Goal: Transaction & Acquisition: Purchase product/service

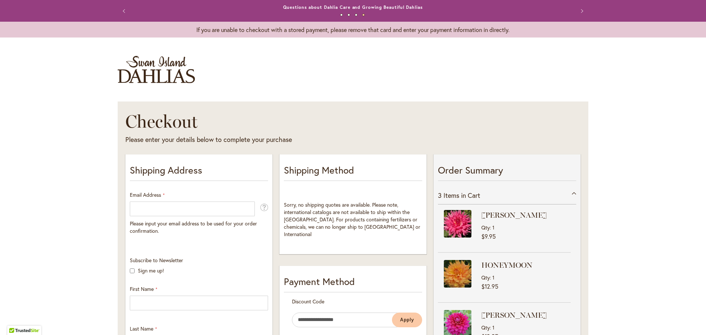
select select "**"
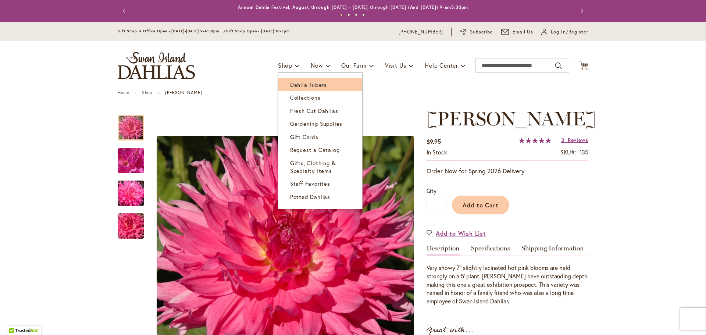
click at [311, 86] on span "Dahlia Tubers" at bounding box center [308, 84] width 37 height 7
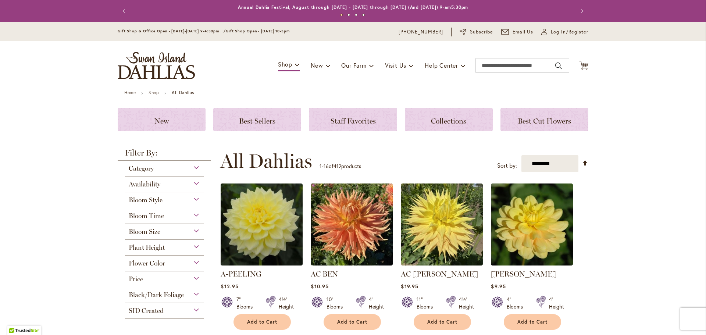
click at [168, 230] on div "Bloom Size" at bounding box center [164, 230] width 79 height 12
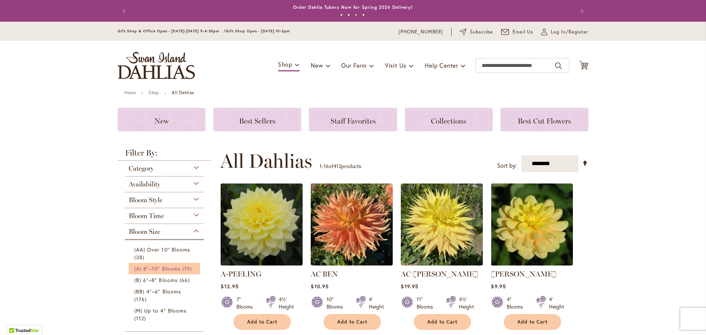
click at [171, 266] on span "(A) 8"–10" Blooms" at bounding box center [157, 268] width 46 height 7
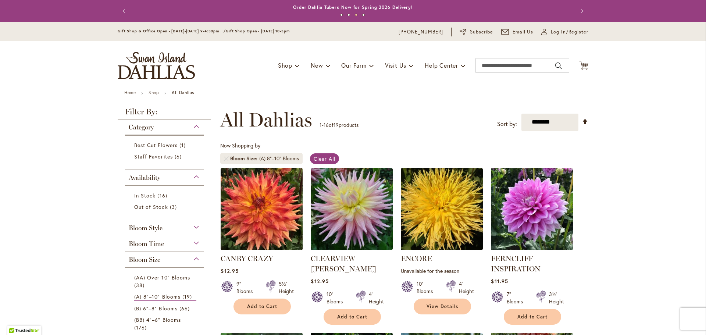
click at [241, 204] on img at bounding box center [262, 209] width 86 height 86
click at [688, 85] on header "Skip to Content Gift Shop & Office Open - Monday-Friday 9-4:30pm / Gift Shop Op…" at bounding box center [353, 56] width 706 height 68
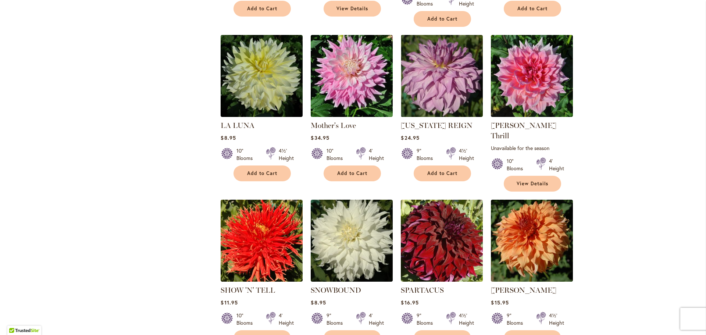
scroll to position [515, 0]
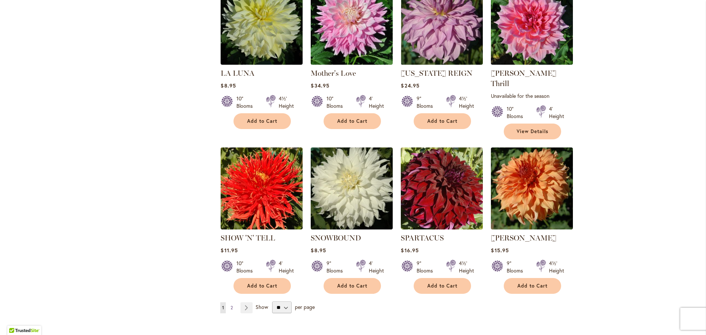
click at [232, 305] on span "2" at bounding box center [231, 308] width 2 height 6
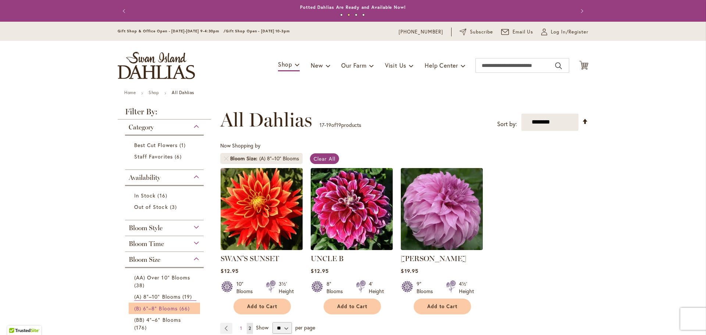
click at [159, 308] on span "(B) 6"–8" Blooms" at bounding box center [155, 308] width 43 height 7
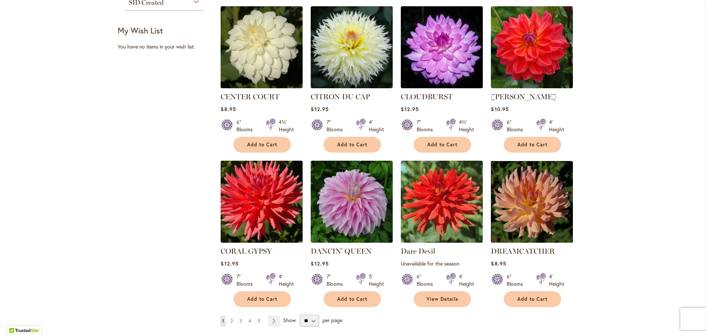
scroll to position [485, 0]
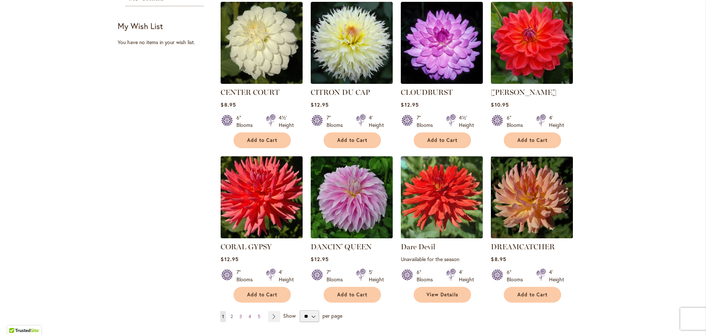
click at [232, 314] on span "2" at bounding box center [231, 317] width 2 height 6
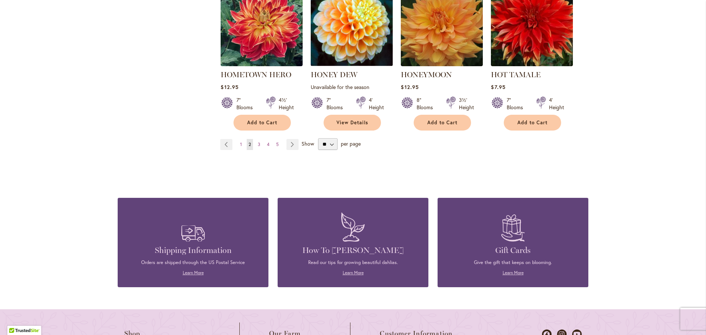
scroll to position [706, 0]
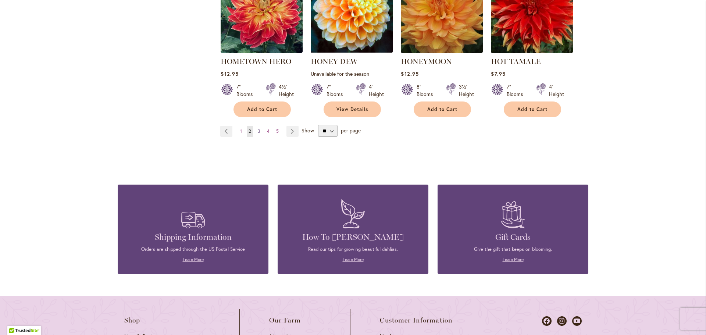
click at [258, 130] on span "3" at bounding box center [259, 131] width 3 height 6
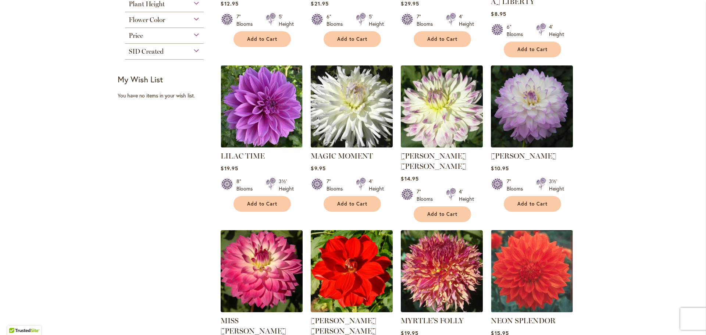
scroll to position [500, 0]
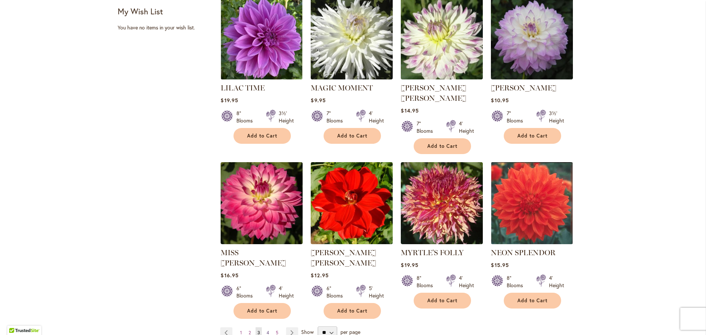
click at [267, 330] on span "4" at bounding box center [267, 333] width 3 height 6
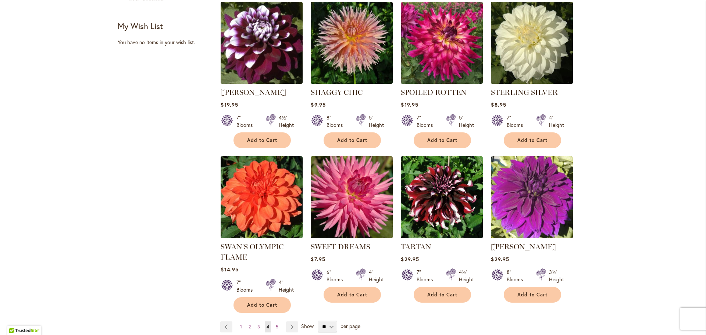
scroll to position [515, 0]
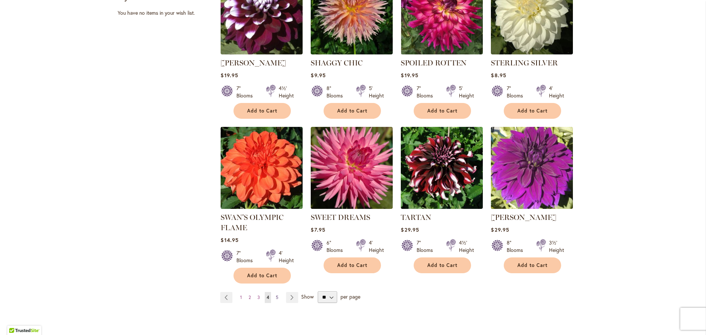
click at [278, 294] on span "5" at bounding box center [277, 297] width 3 height 6
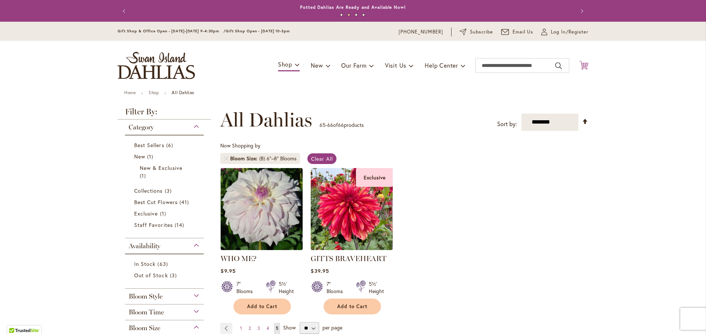
click at [583, 65] on icon at bounding box center [583, 65] width 9 height 9
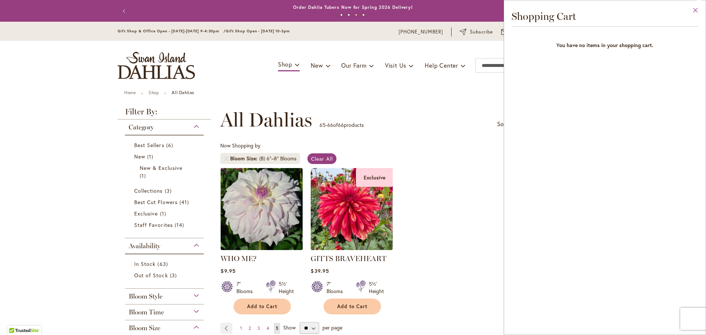
click at [695, 8] on button "Close" at bounding box center [695, 11] width 20 height 23
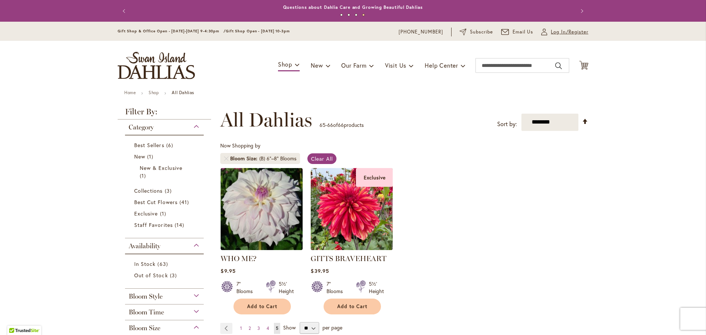
click at [558, 32] on span "Log In/Register" at bounding box center [569, 31] width 37 height 7
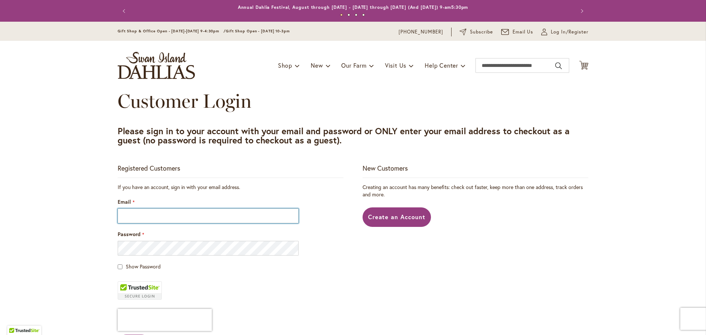
click at [191, 218] on input "Email" at bounding box center [208, 215] width 181 height 15
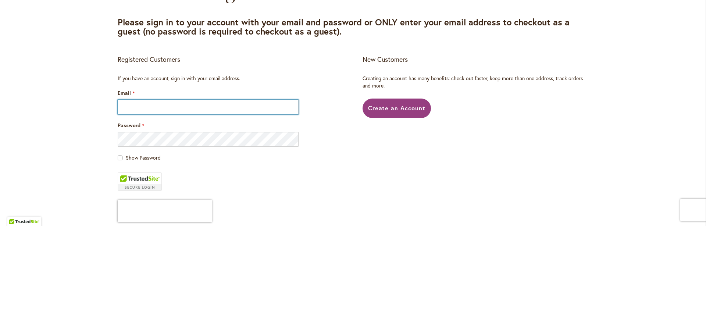
click at [179, 215] on input "Email" at bounding box center [208, 215] width 181 height 15
type input "**********"
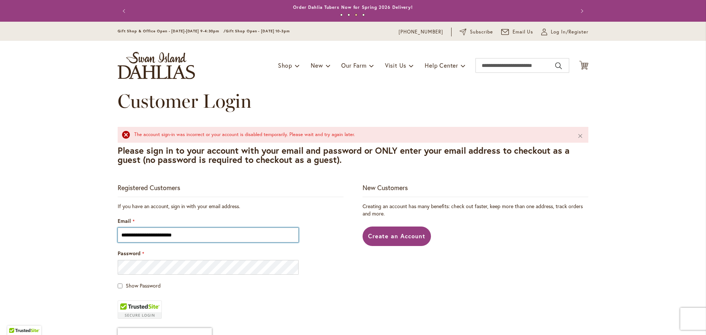
click at [233, 234] on input "**********" at bounding box center [208, 235] width 181 height 15
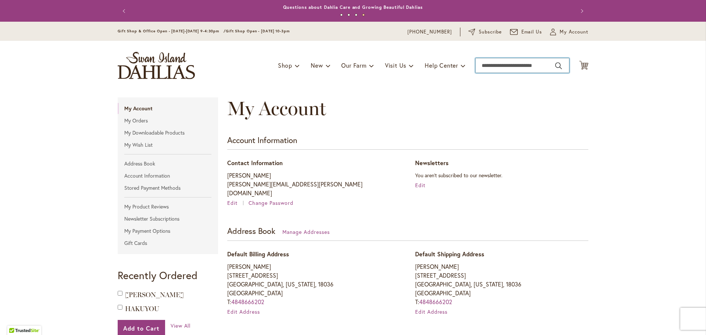
click at [507, 65] on input "Search" at bounding box center [522, 65] width 94 height 15
type input "*****"
type input "**********"
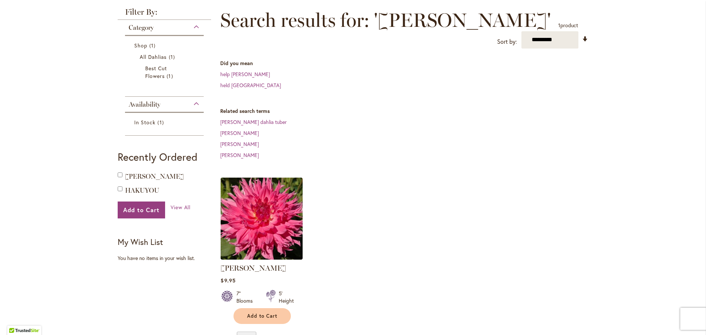
scroll to position [115, 0]
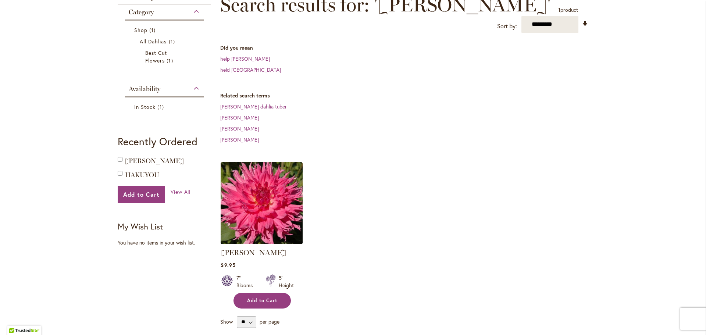
click at [276, 302] on span "Add to Cart" at bounding box center [262, 300] width 30 height 6
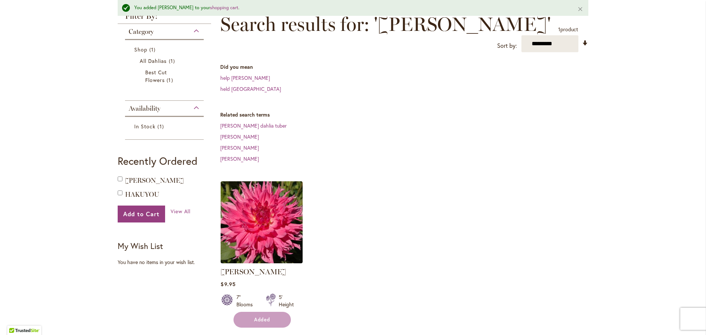
scroll to position [135, 0]
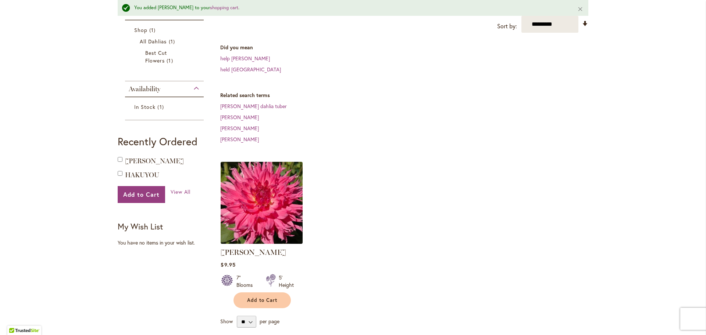
click at [277, 211] on img at bounding box center [262, 203] width 86 height 86
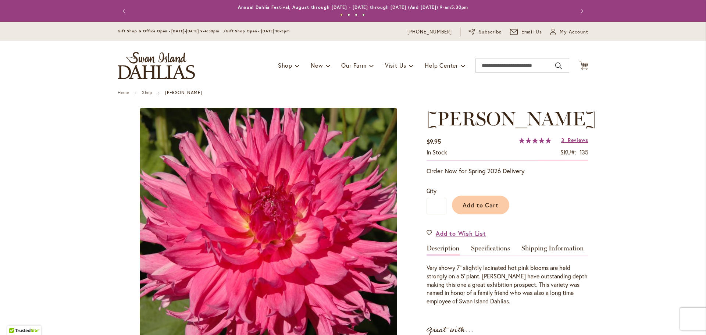
type input "********"
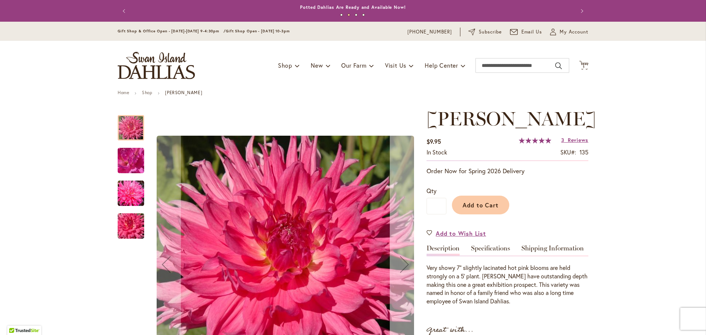
click at [405, 260] on div "Next" at bounding box center [404, 264] width 29 height 29
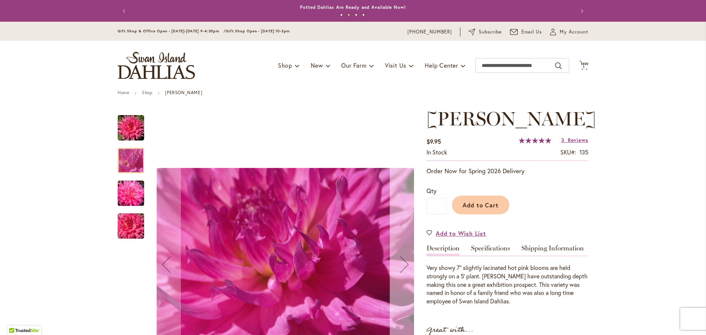
click at [405, 260] on div "Next" at bounding box center [404, 264] width 29 height 29
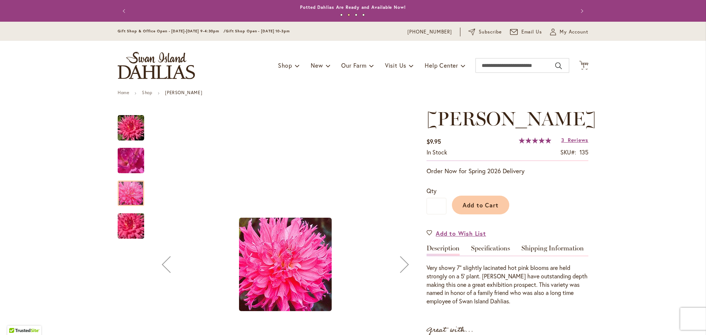
click at [405, 260] on div "Next" at bounding box center [404, 264] width 29 height 29
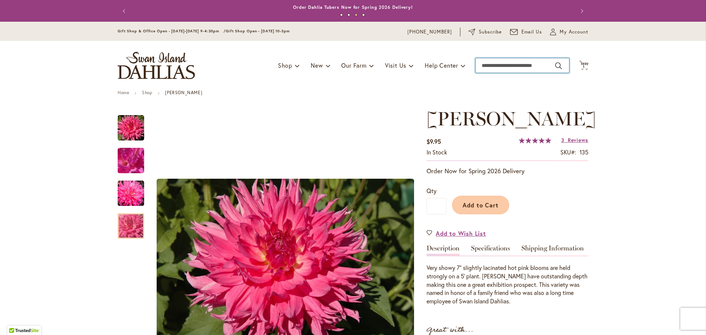
click at [490, 64] on input "Search" at bounding box center [522, 65] width 94 height 15
type input "*****"
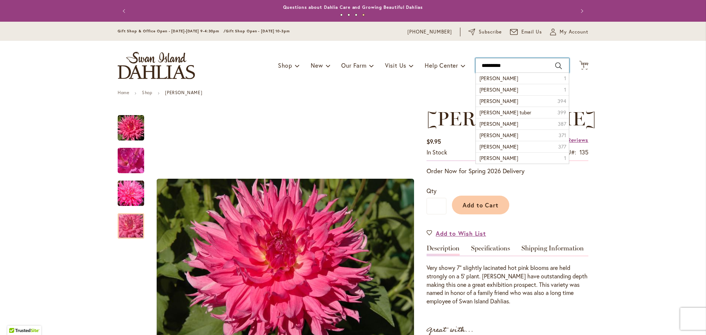
type input "**********"
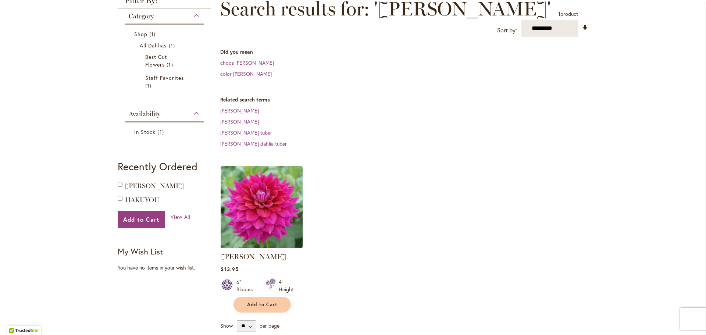
scroll to position [114, 0]
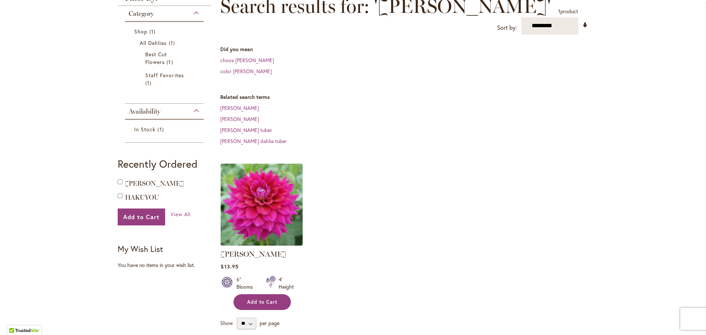
click at [259, 300] on span "Add to Cart" at bounding box center [262, 302] width 30 height 6
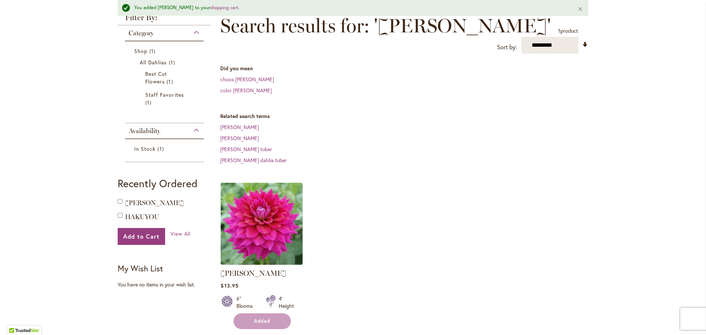
scroll to position [133, 0]
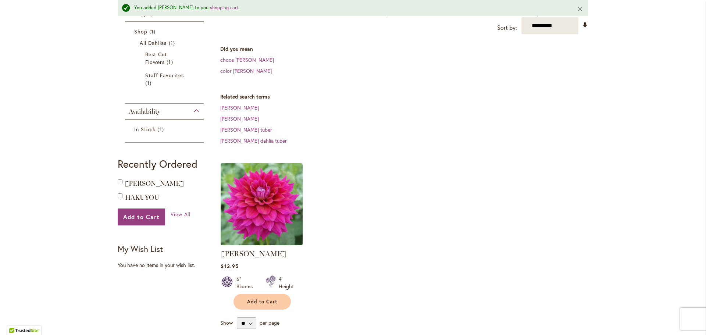
click at [581, 9] on button "Close" at bounding box center [580, 9] width 16 height 18
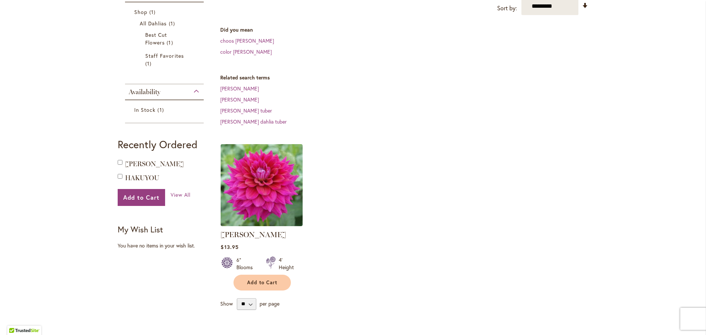
scroll to position [114, 0]
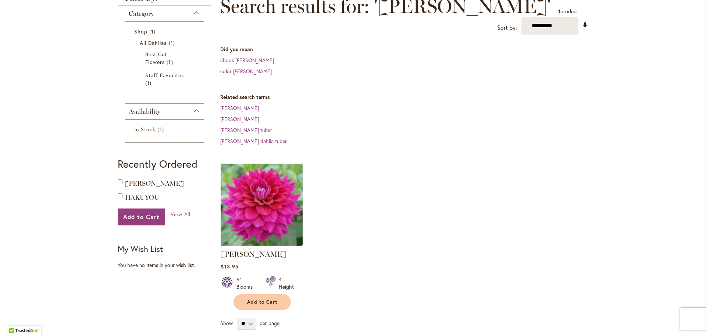
click at [278, 204] on img at bounding box center [262, 204] width 86 height 86
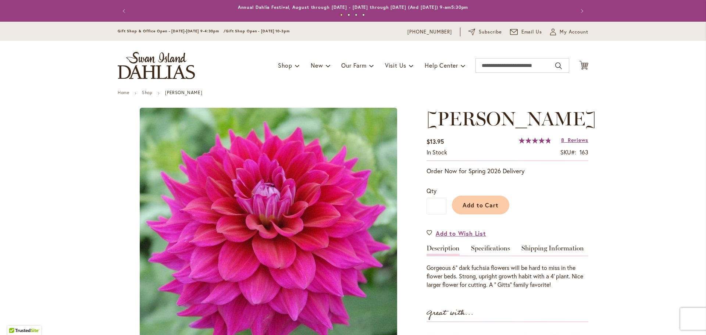
type input "********"
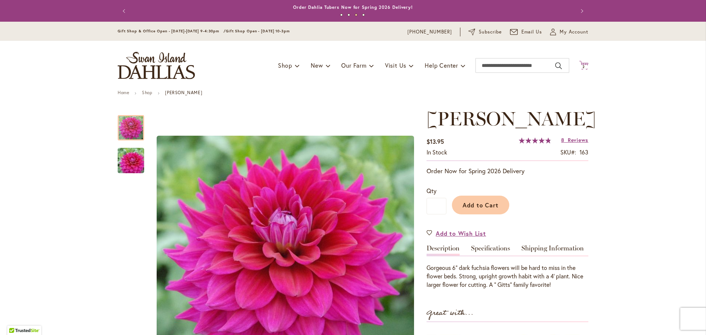
click at [584, 66] on span "2" at bounding box center [583, 66] width 3 height 5
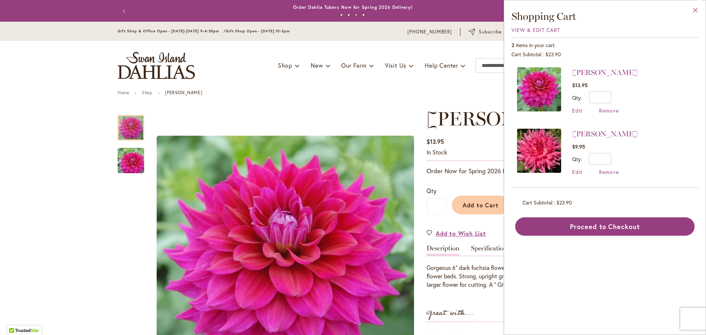
click at [694, 9] on button "Close" at bounding box center [695, 11] width 20 height 23
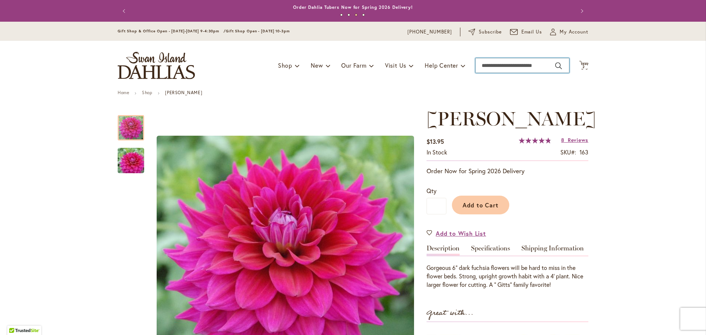
click at [530, 67] on input "Search" at bounding box center [522, 65] width 94 height 15
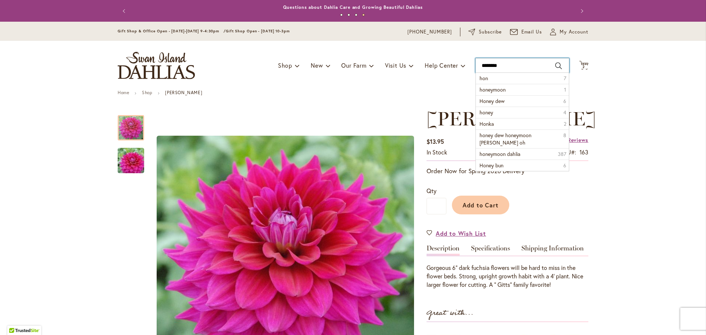
type input "*********"
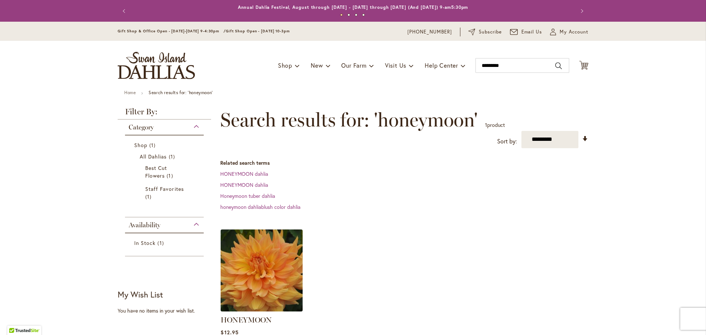
click at [269, 262] on img at bounding box center [262, 270] width 86 height 86
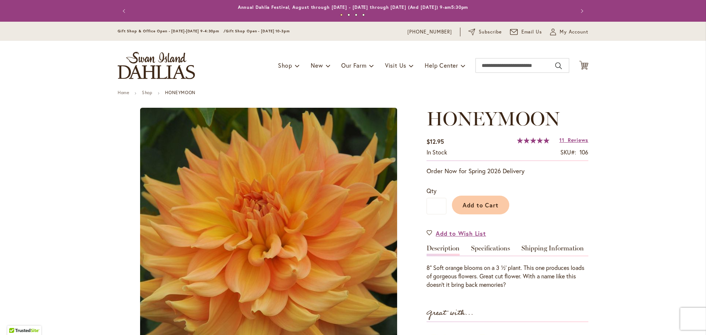
type input "********"
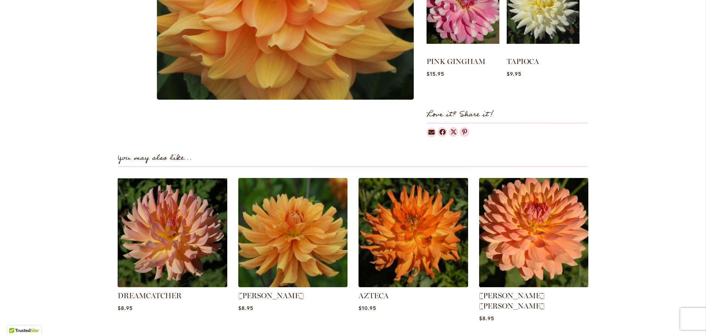
scroll to position [370, 0]
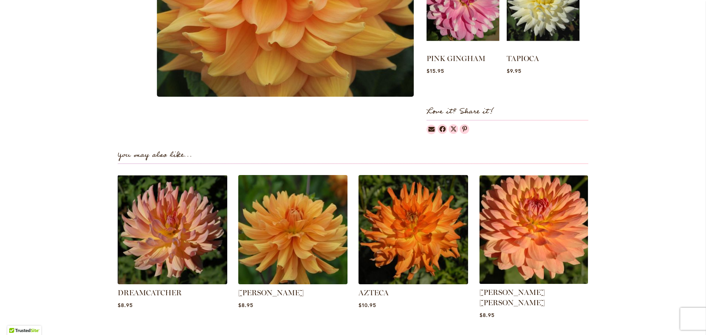
click at [556, 240] on img at bounding box center [533, 229] width 114 height 114
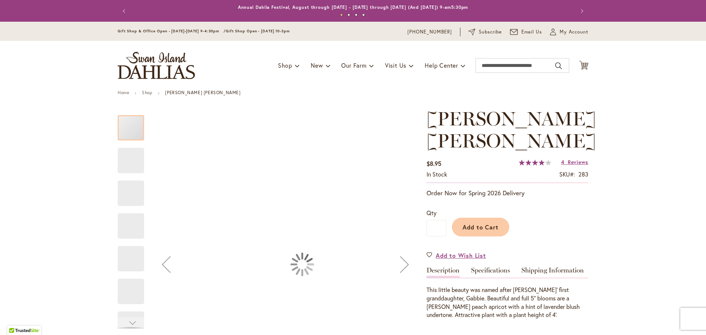
type input "********"
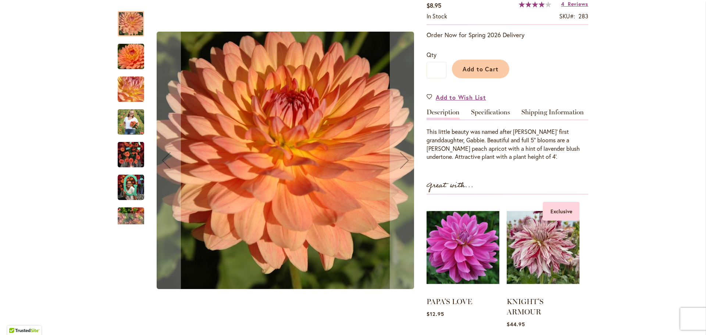
scroll to position [145, 0]
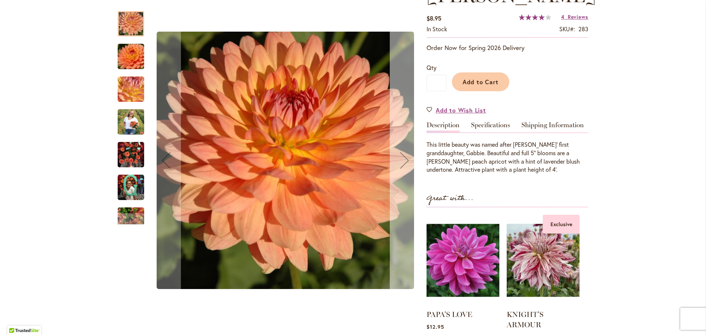
click at [405, 162] on div "Next" at bounding box center [404, 160] width 29 height 29
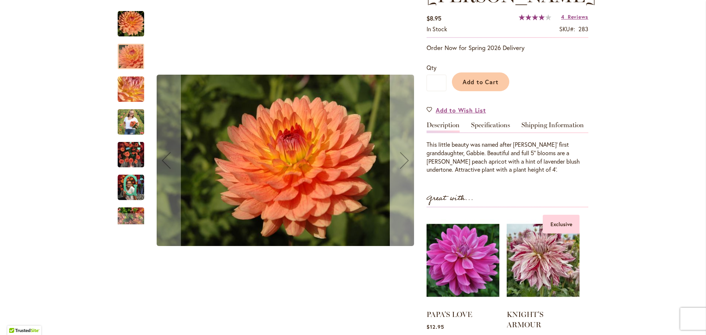
click at [405, 162] on div "Next" at bounding box center [404, 160] width 29 height 29
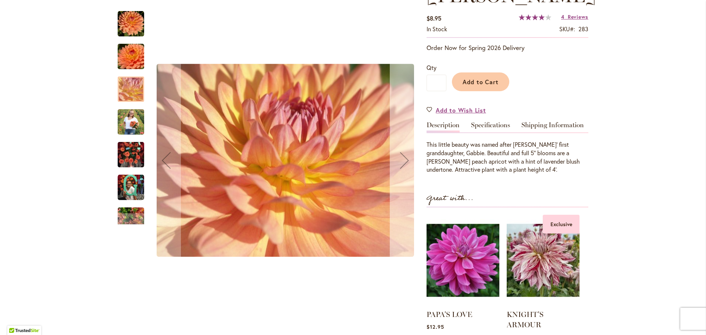
click at [405, 162] on div "Next" at bounding box center [404, 160] width 29 height 29
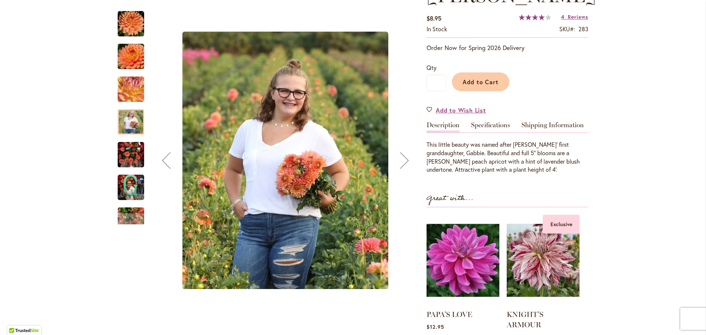
click at [406, 164] on div "Next" at bounding box center [404, 160] width 29 height 29
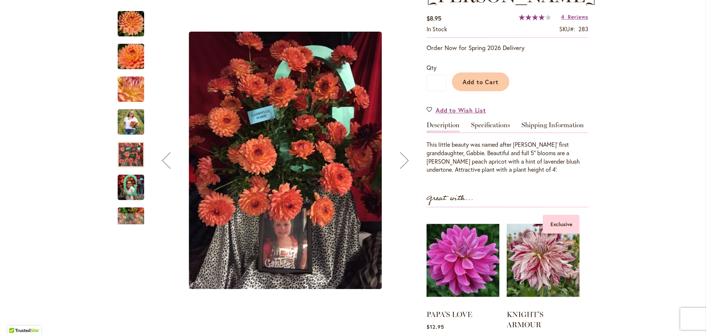
click at [407, 163] on div "Next" at bounding box center [404, 160] width 29 height 29
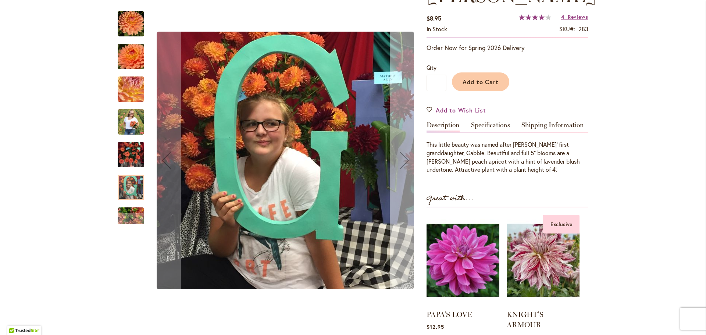
click at [407, 163] on div "Next" at bounding box center [404, 160] width 29 height 29
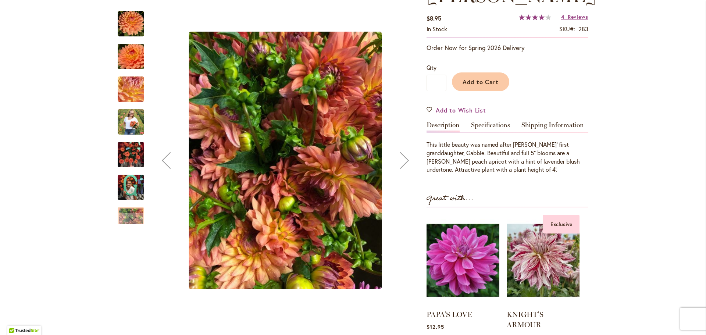
click at [407, 163] on div "Next" at bounding box center [404, 160] width 29 height 29
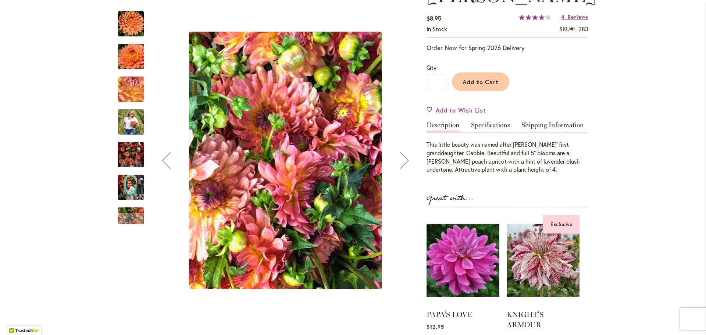
click at [407, 163] on div "Next" at bounding box center [404, 160] width 29 height 29
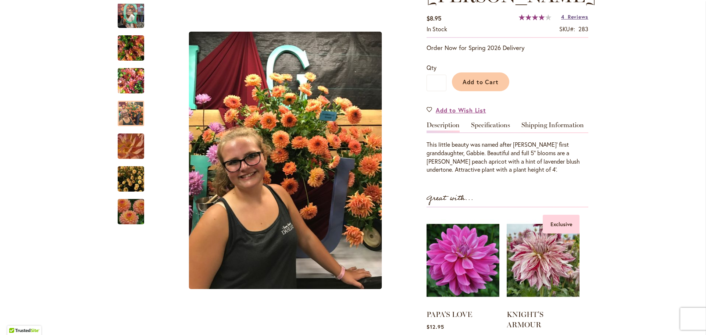
click at [577, 18] on span "Reviews" at bounding box center [577, 16] width 21 height 7
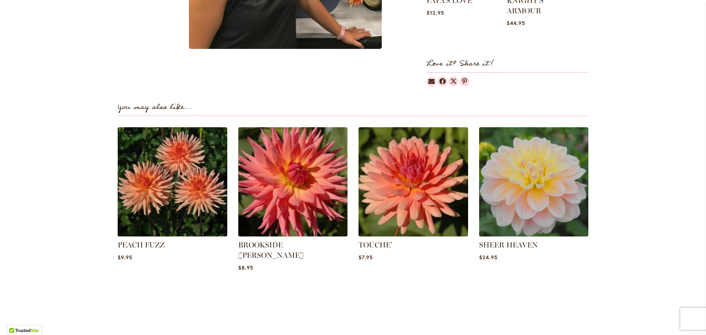
scroll to position [444, 0]
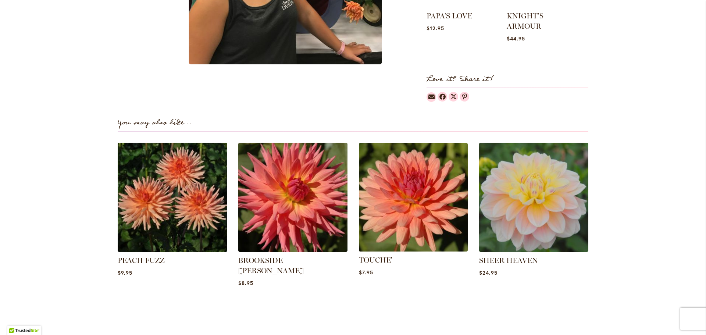
click at [408, 209] on img at bounding box center [413, 197] width 114 height 114
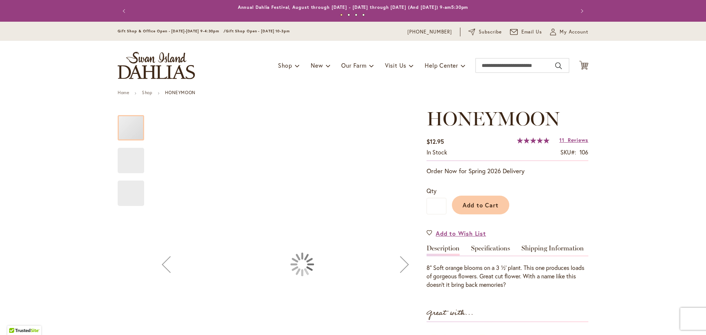
type input "********"
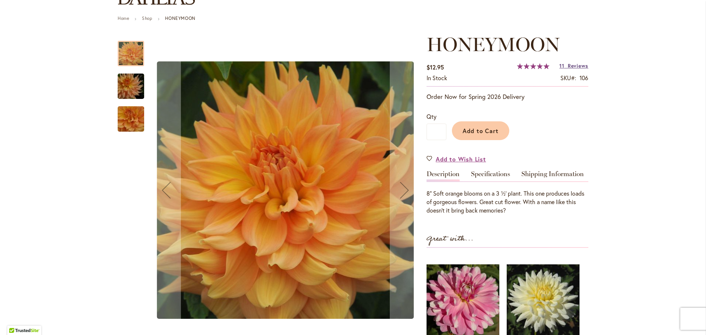
scroll to position [15, 0]
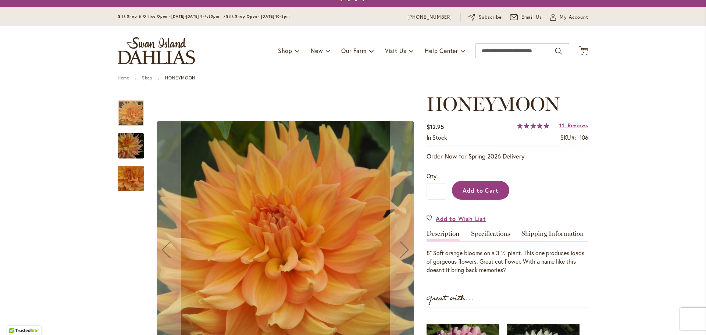
click at [494, 188] on span "Add to Cart" at bounding box center [480, 190] width 36 height 8
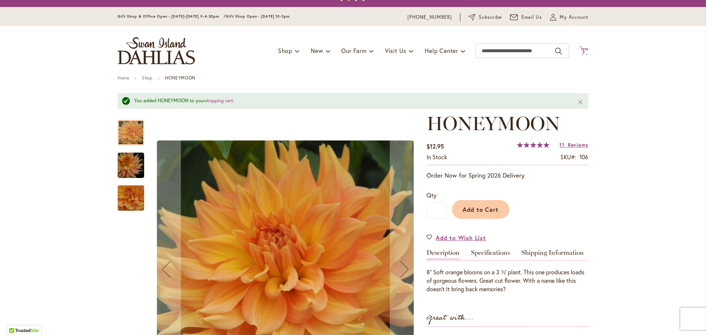
click at [586, 51] on span "3 3 items" at bounding box center [583, 52] width 7 height 4
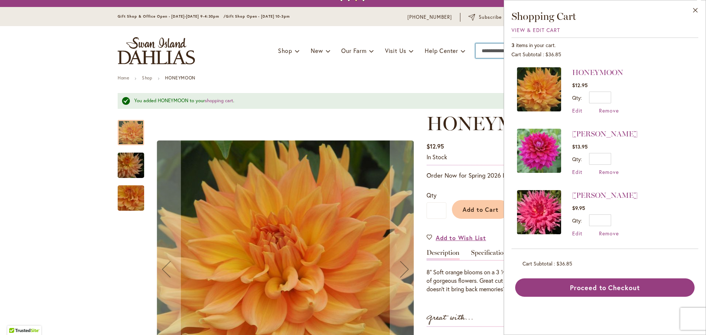
click at [485, 51] on input "Search" at bounding box center [522, 50] width 94 height 15
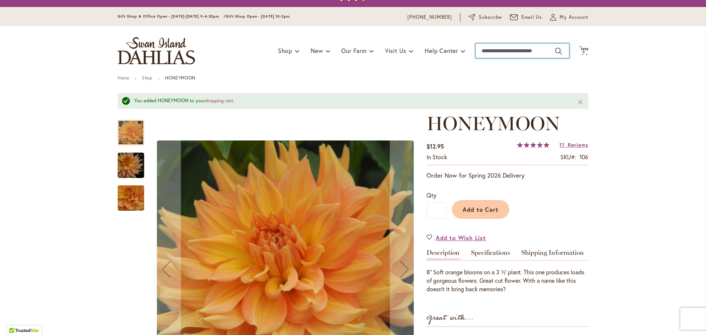
click at [488, 49] on input "Search" at bounding box center [522, 50] width 94 height 15
type input "*****"
type input "**********"
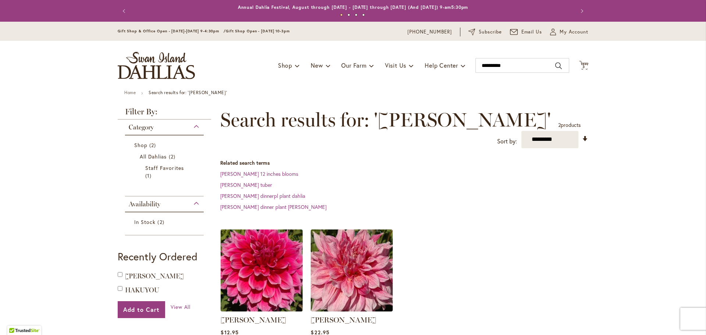
click at [255, 269] on img at bounding box center [262, 270] width 86 height 86
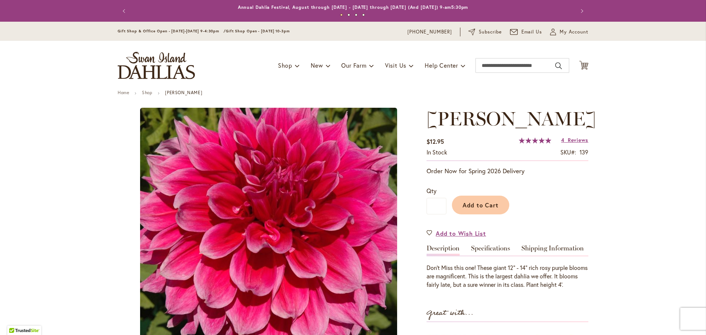
type input "********"
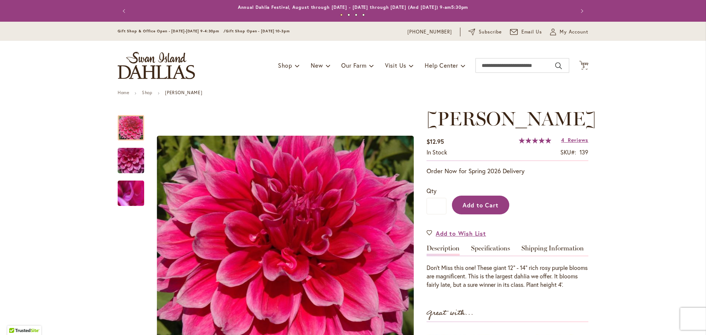
click at [491, 202] on span "Add to Cart" at bounding box center [480, 205] width 36 height 8
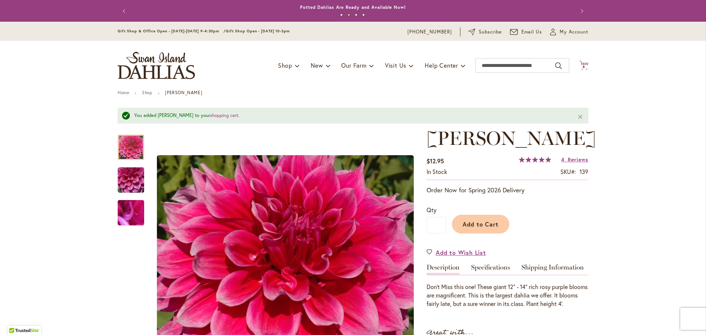
click at [586, 65] on span "4 4 items" at bounding box center [583, 67] width 7 height 4
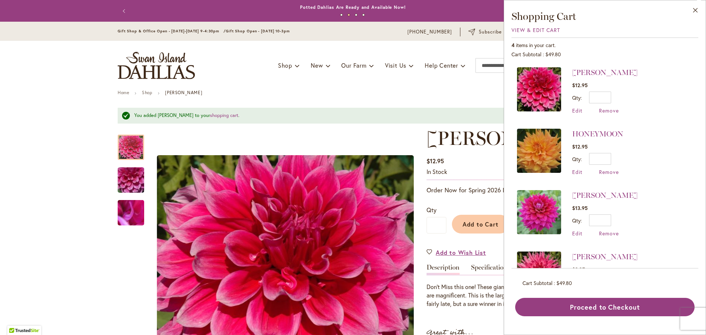
click at [540, 214] on img at bounding box center [539, 212] width 44 height 44
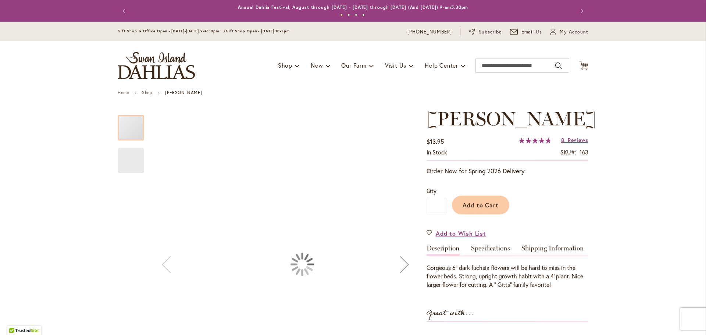
type input "********"
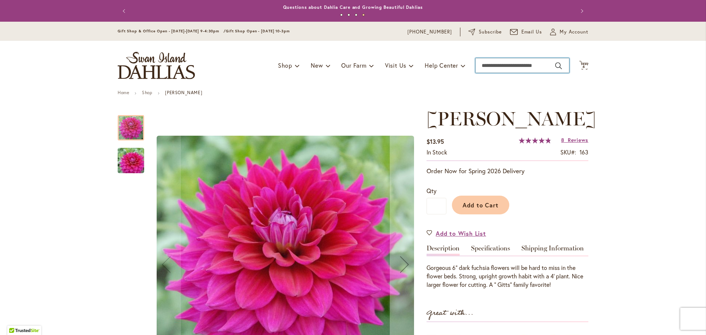
click at [530, 67] on input "Search" at bounding box center [522, 65] width 94 height 15
type input "*****"
type input "**********"
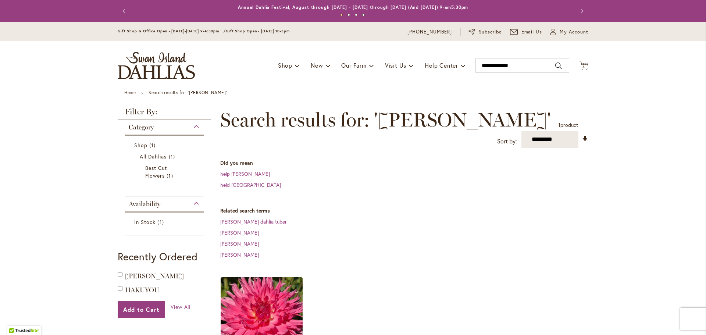
click at [269, 304] on img at bounding box center [262, 318] width 86 height 86
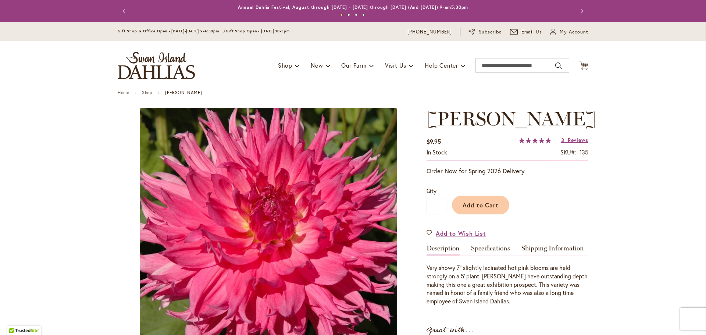
type input "********"
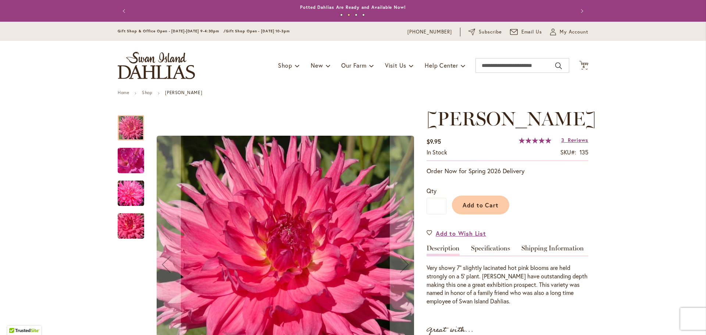
click at [586, 66] on span "4 4 items" at bounding box center [583, 67] width 7 height 4
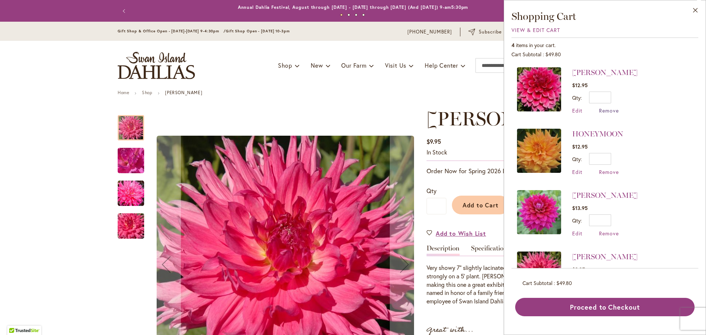
click at [610, 111] on span "Remove" at bounding box center [609, 110] width 20 height 7
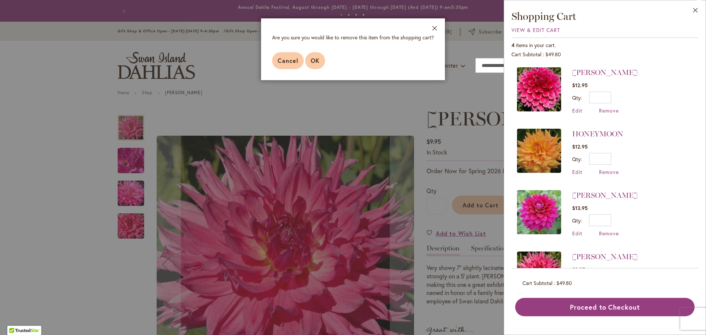
click at [317, 61] on span "OK" at bounding box center [315, 61] width 9 height 8
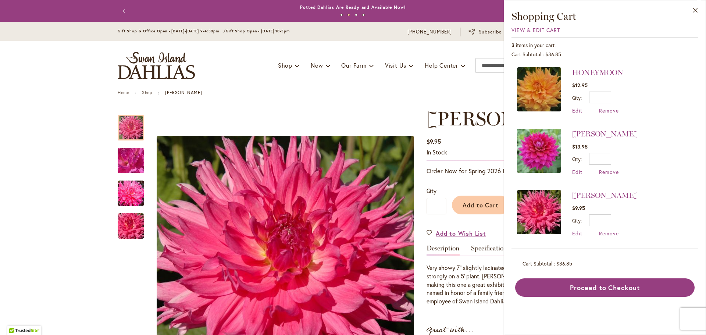
click at [538, 92] on img at bounding box center [539, 89] width 44 height 44
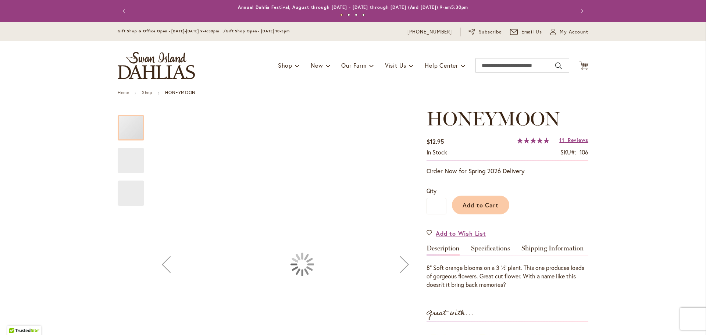
type input "********"
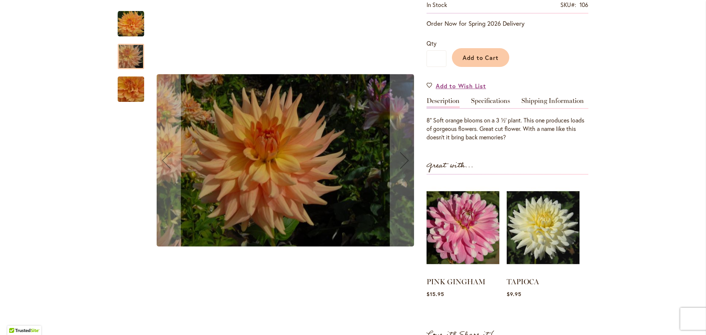
scroll to position [180, 0]
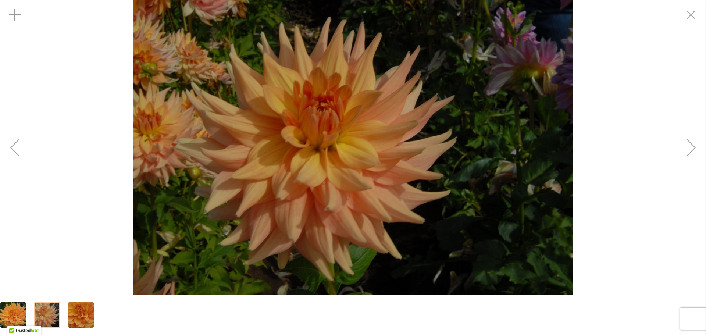
click at [690, 147] on div "Next" at bounding box center [690, 147] width 29 height 29
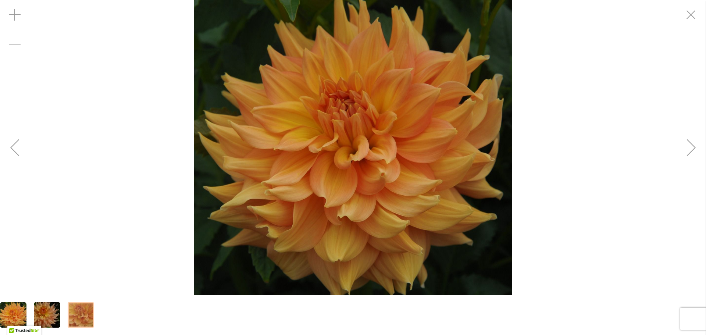
click at [690, 147] on div "Next" at bounding box center [690, 147] width 29 height 29
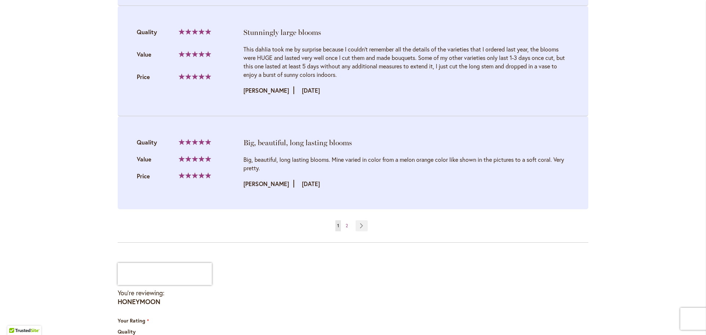
scroll to position [1532, 0]
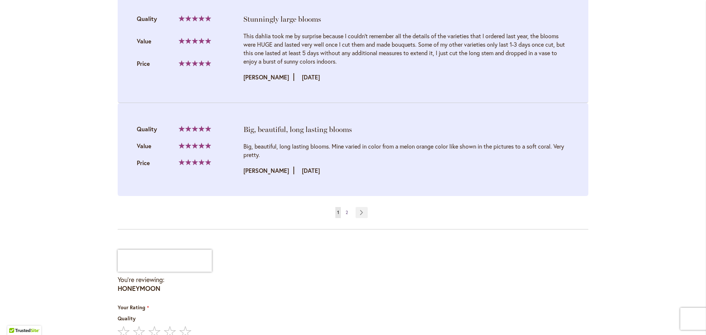
click at [347, 209] on span "2" at bounding box center [346, 212] width 2 height 6
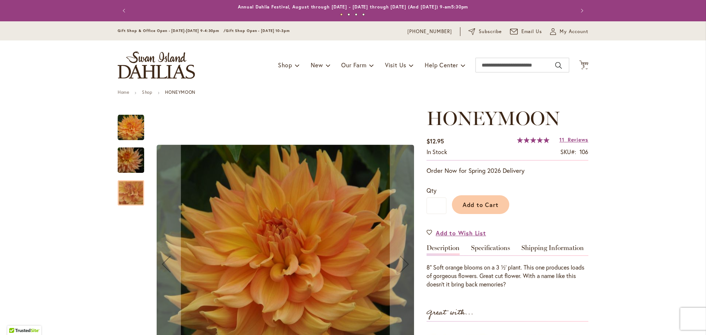
scroll to position [0, 0]
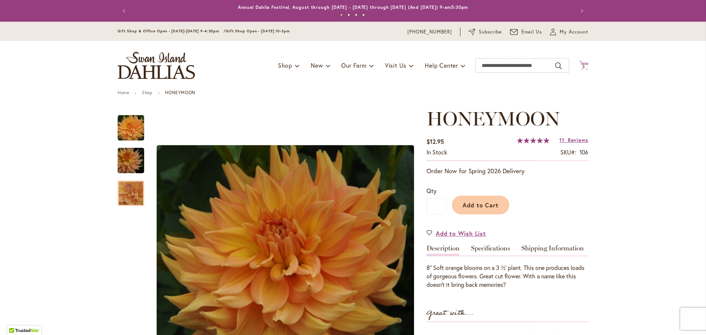
click at [583, 66] on span "3" at bounding box center [583, 66] width 3 height 5
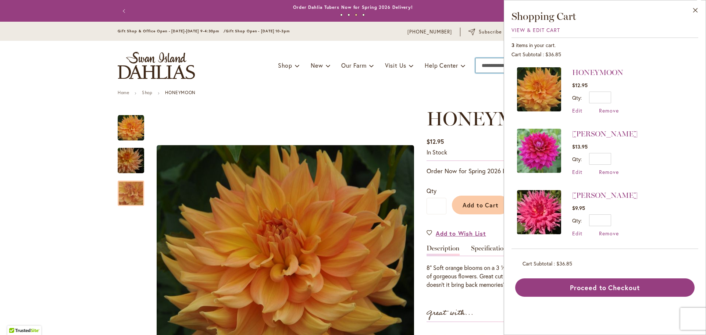
click at [487, 64] on input "Search" at bounding box center [522, 65] width 94 height 15
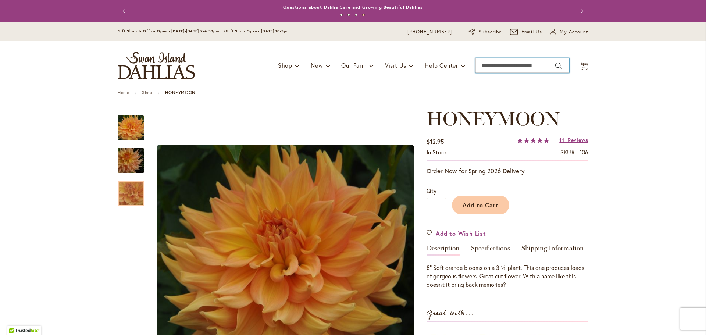
click at [494, 65] on input "Search" at bounding box center [522, 65] width 94 height 15
type input "**********"
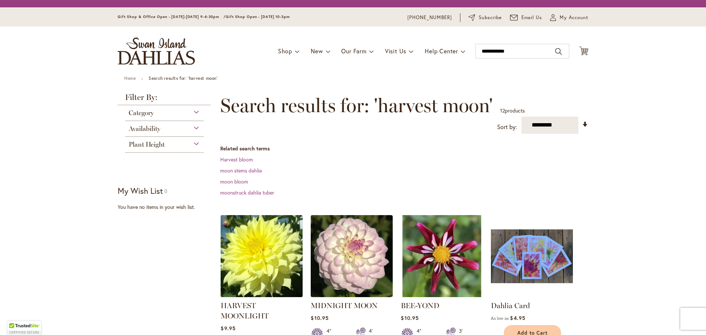
click at [244, 249] on img at bounding box center [262, 256] width 86 height 86
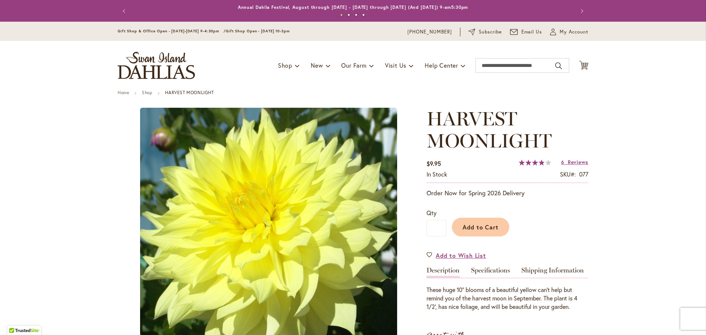
type input "********"
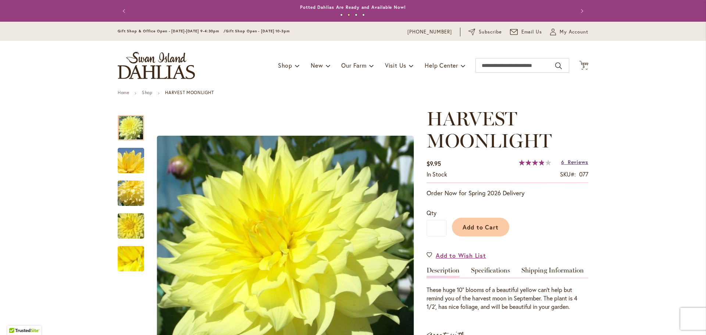
click at [580, 161] on span "Reviews" at bounding box center [577, 161] width 21 height 7
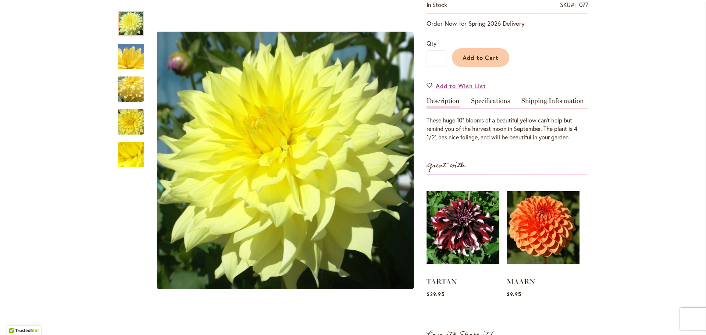
scroll to position [169, 0]
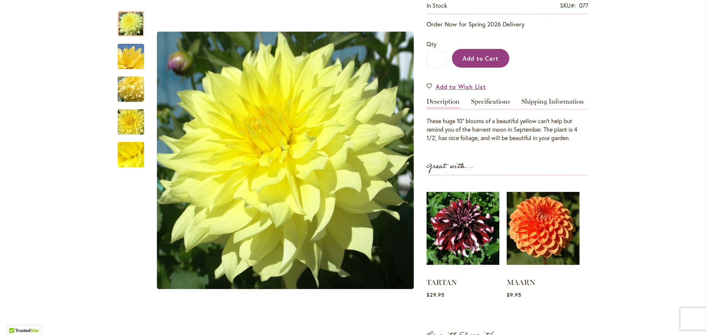
click at [486, 56] on span "Add to Cart" at bounding box center [480, 58] width 36 height 8
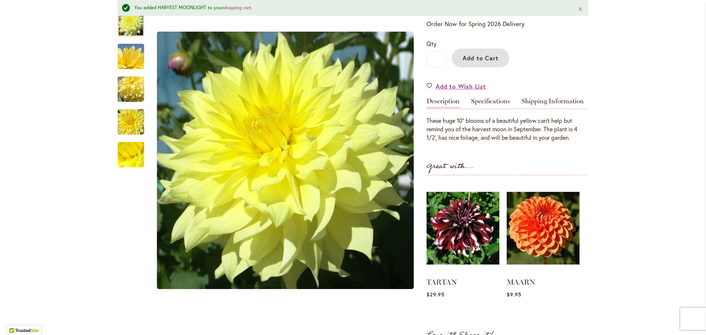
scroll to position [0, 0]
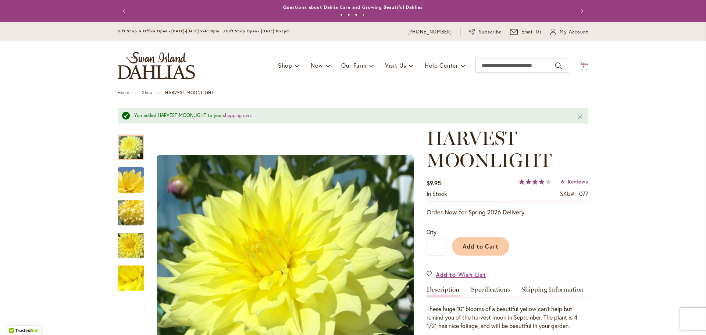
click at [584, 66] on span "4" at bounding box center [583, 66] width 3 height 5
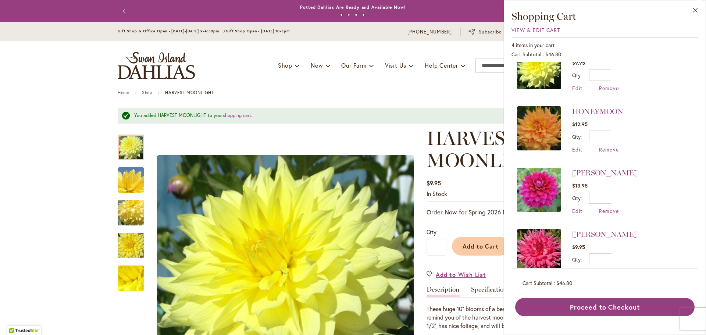
scroll to position [19, 0]
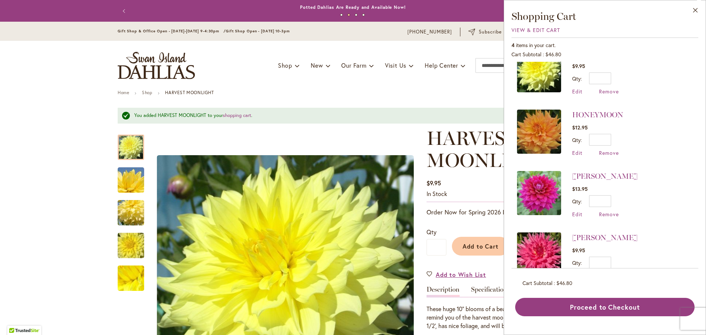
click at [541, 189] on img at bounding box center [539, 193] width 44 height 44
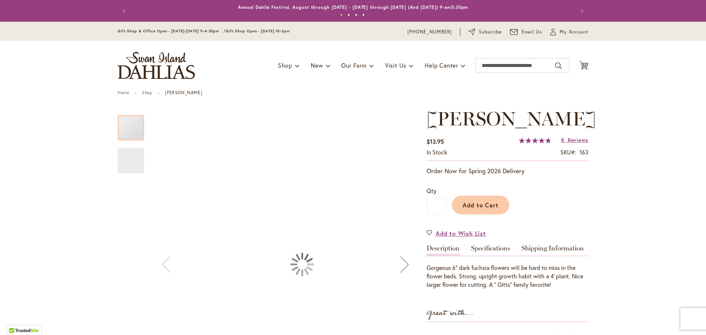
type input "********"
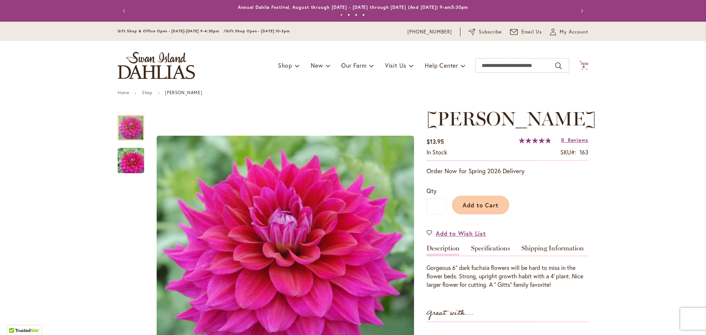
click at [583, 65] on span "4" at bounding box center [583, 66] width 3 height 5
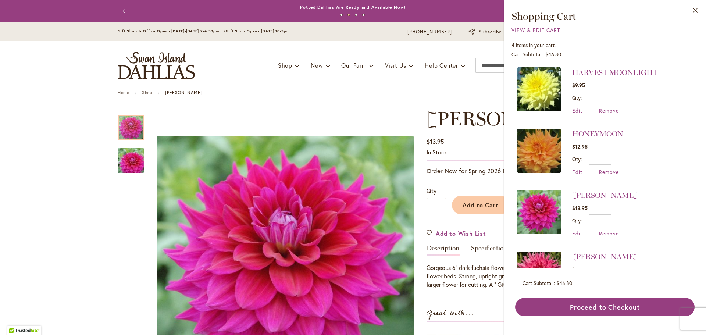
click at [549, 262] on img at bounding box center [539, 273] width 44 height 44
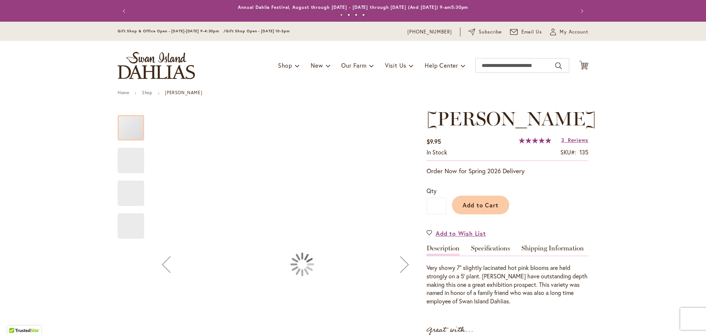
type input "********"
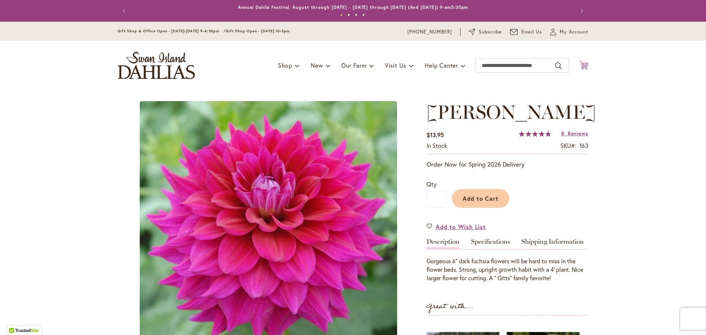
type input "********"
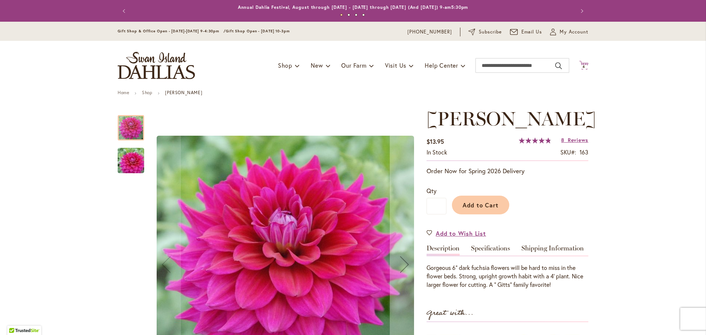
click at [582, 63] on icon "Cart .cls-1 { fill: #231f20; }" at bounding box center [583, 65] width 9 height 9
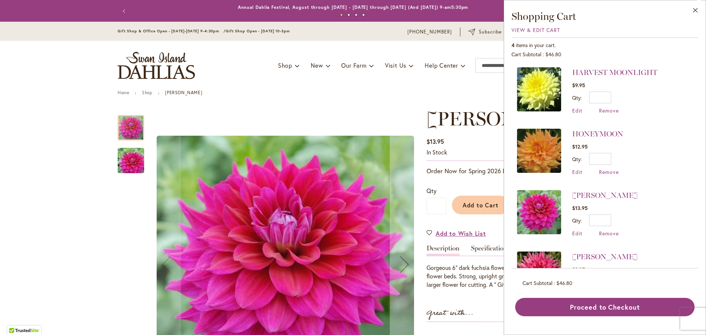
click at [543, 154] on img at bounding box center [539, 151] width 44 height 44
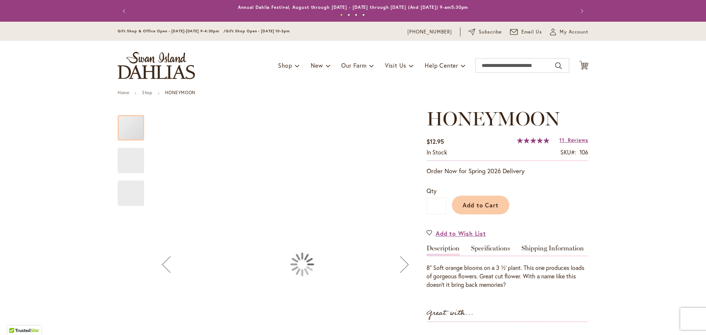
type input "********"
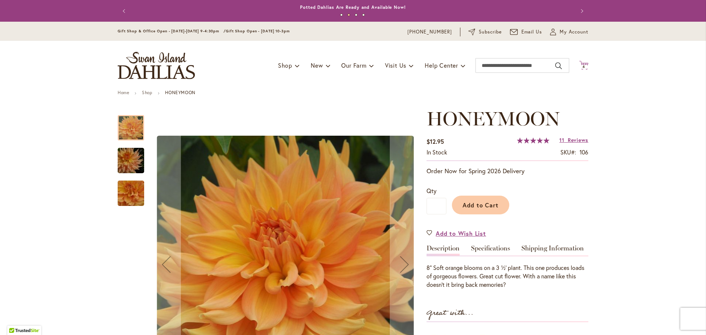
click at [585, 65] on span "4 4 items" at bounding box center [583, 67] width 7 height 4
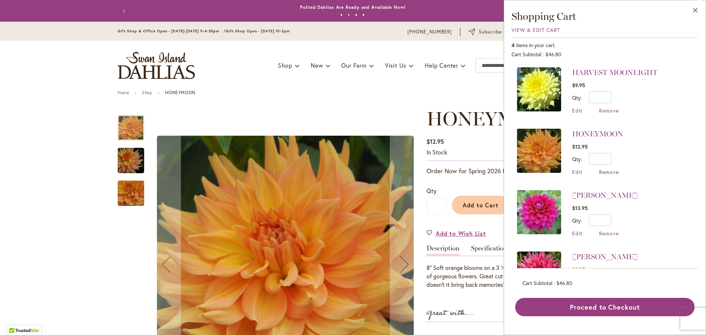
click at [604, 172] on span "Remove" at bounding box center [609, 171] width 20 height 7
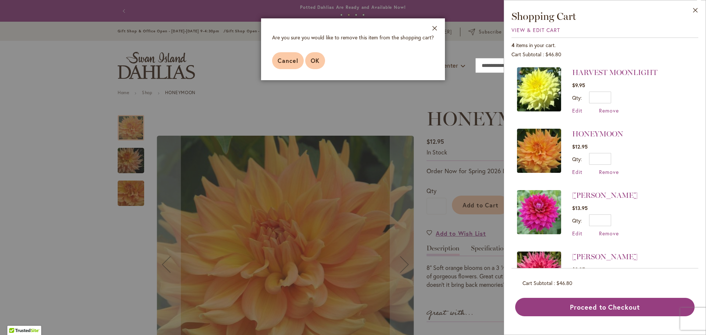
click at [315, 60] on span "OK" at bounding box center [315, 61] width 9 height 8
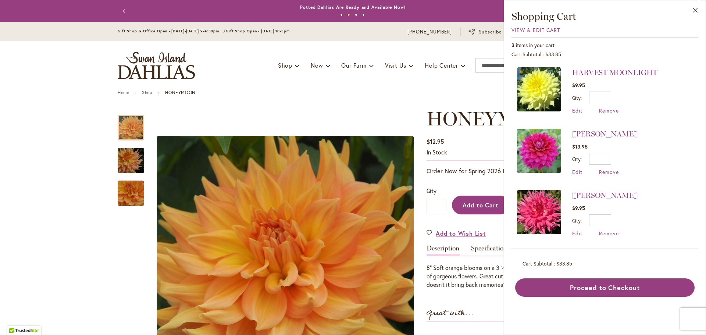
click at [476, 203] on span "Add to Cart" at bounding box center [480, 205] width 36 height 8
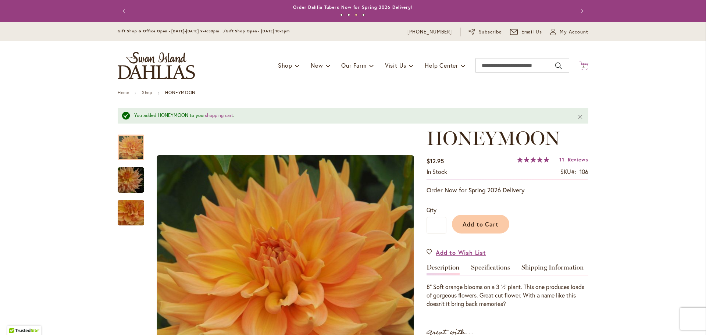
click at [584, 66] on span "4" at bounding box center [583, 66] width 3 height 5
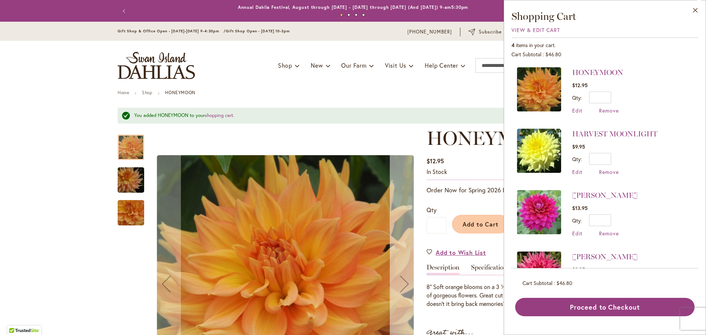
click at [403, 284] on div "Next" at bounding box center [404, 283] width 29 height 29
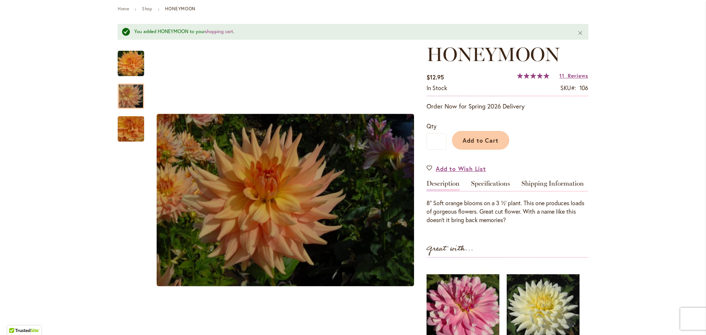
scroll to position [108, 0]
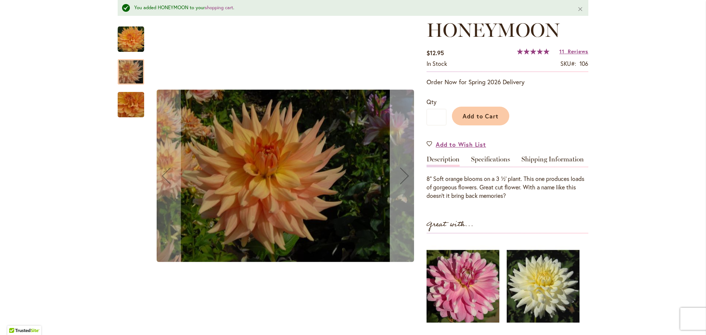
click at [405, 176] on div "Next" at bounding box center [404, 175] width 29 height 29
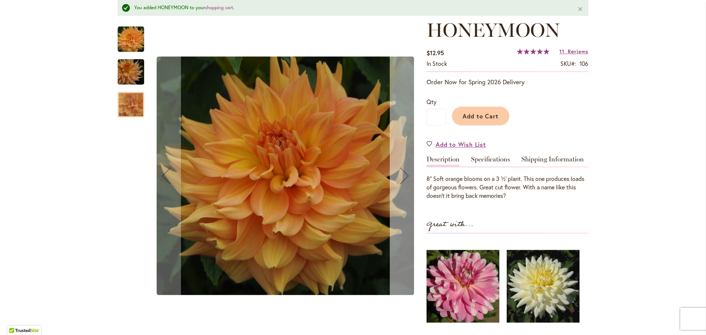
click at [405, 176] on div "Next" at bounding box center [404, 175] width 29 height 29
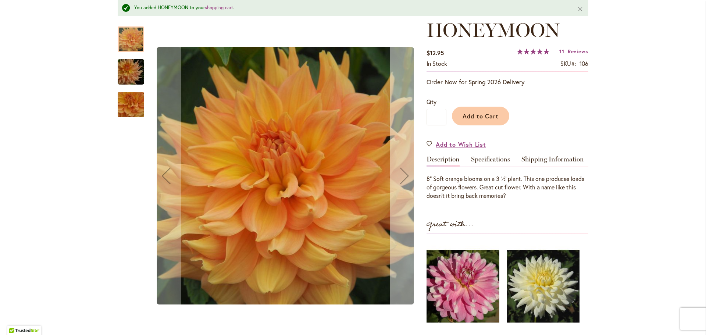
click at [405, 176] on div "Next" at bounding box center [404, 175] width 29 height 29
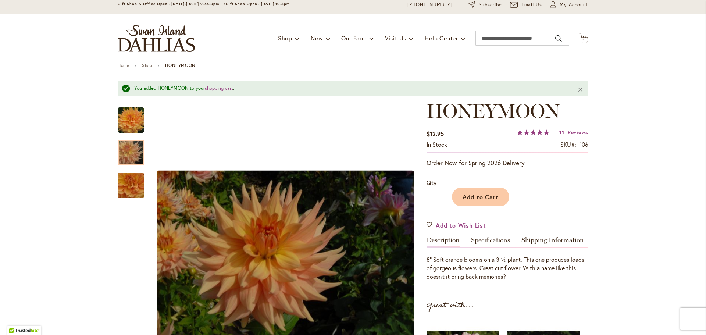
scroll to position [0, 0]
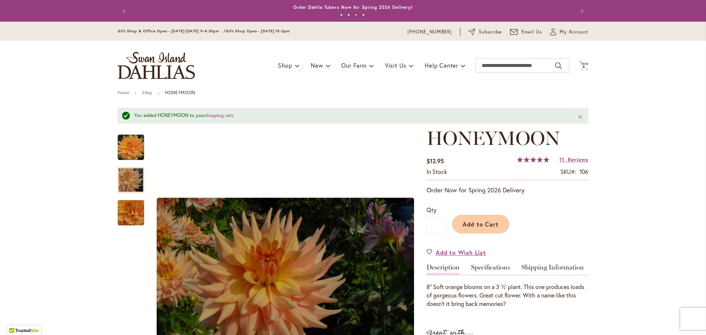
click at [586, 64] on icon "Cart .cls-1 { fill: #231f20; }" at bounding box center [583, 65] width 9 height 9
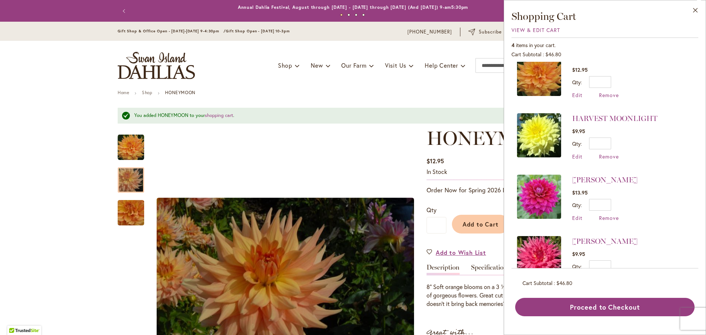
scroll to position [13, 0]
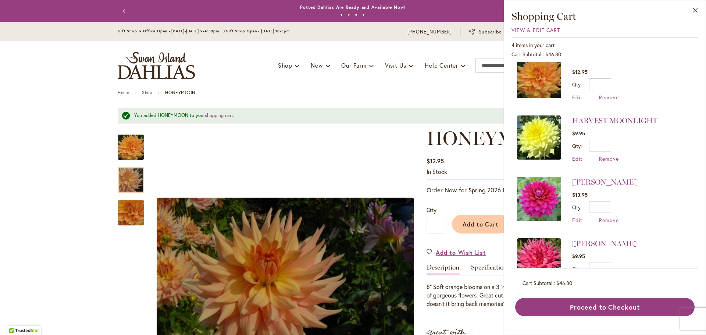
click at [532, 254] on img at bounding box center [539, 260] width 44 height 44
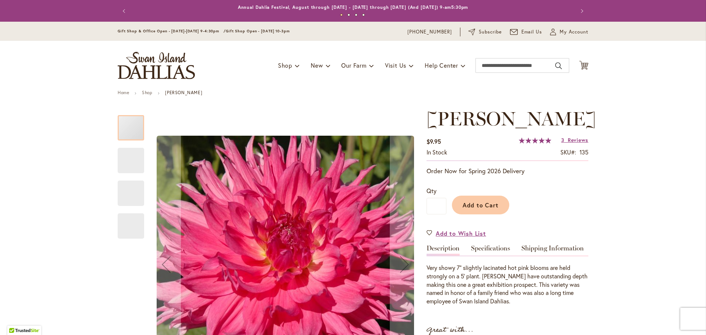
type input "********"
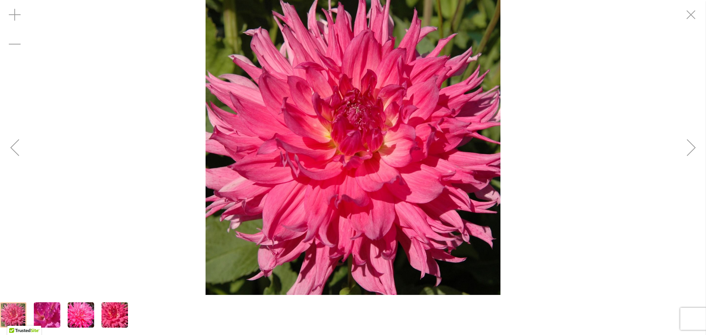
click at [694, 148] on div "Next" at bounding box center [690, 147] width 29 height 29
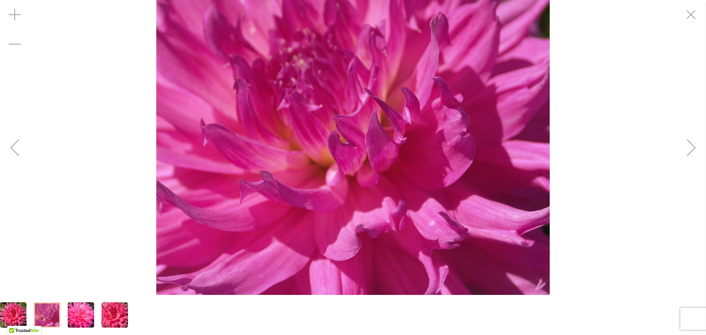
click at [694, 148] on div "Next" at bounding box center [690, 147] width 29 height 29
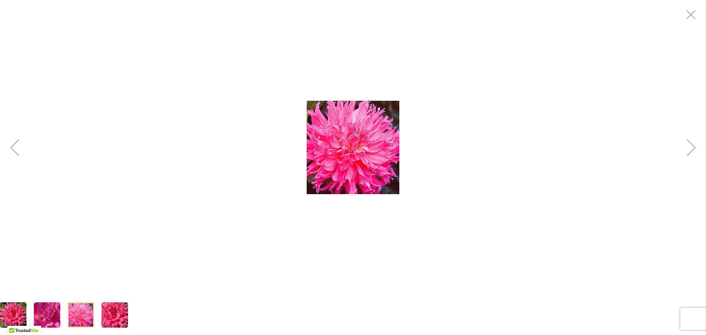
click at [694, 148] on div "Next" at bounding box center [690, 147] width 29 height 29
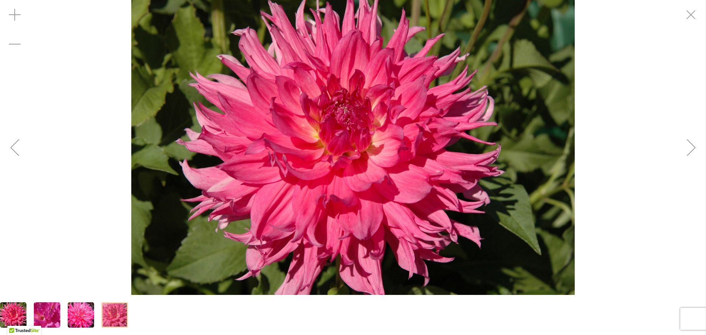
click at [694, 148] on div "Next" at bounding box center [690, 147] width 29 height 29
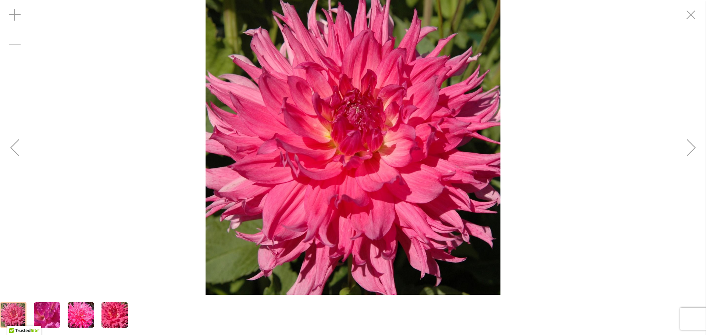
click at [694, 148] on div "Next" at bounding box center [690, 147] width 29 height 29
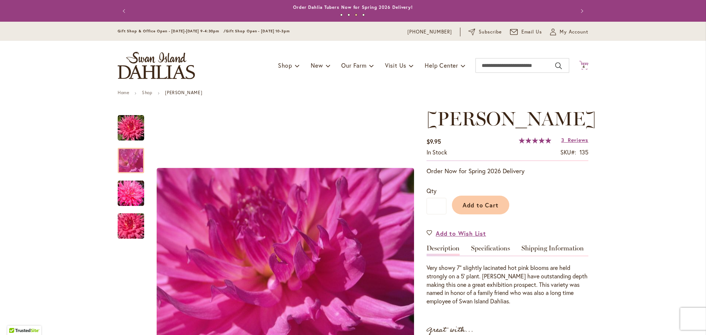
click at [584, 67] on span "4" at bounding box center [583, 66] width 3 height 5
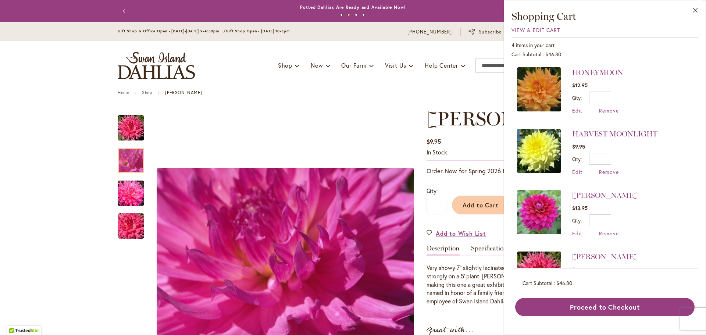
click at [544, 97] on img at bounding box center [539, 89] width 44 height 44
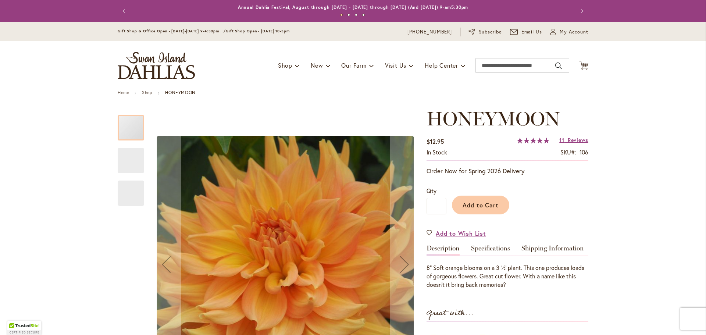
type input "********"
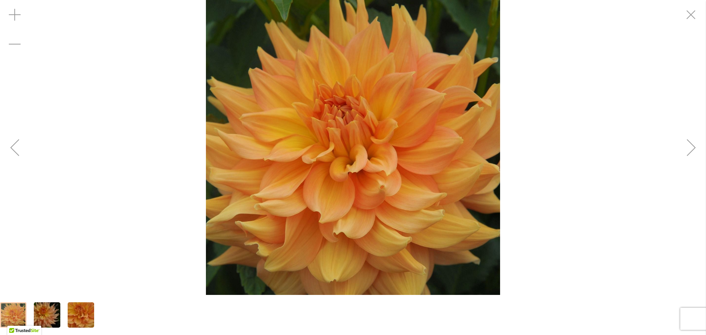
click at [693, 147] on div "Next" at bounding box center [690, 147] width 29 height 29
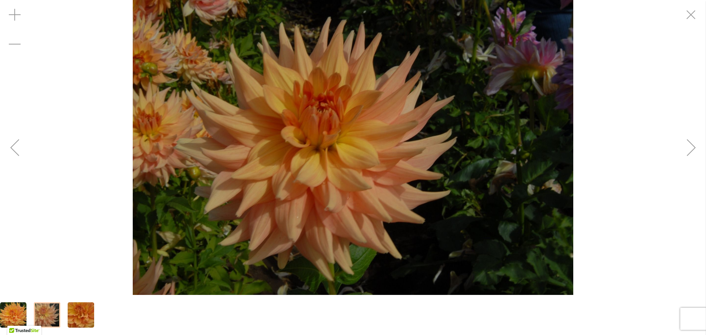
click at [693, 147] on div "Next" at bounding box center [690, 147] width 29 height 29
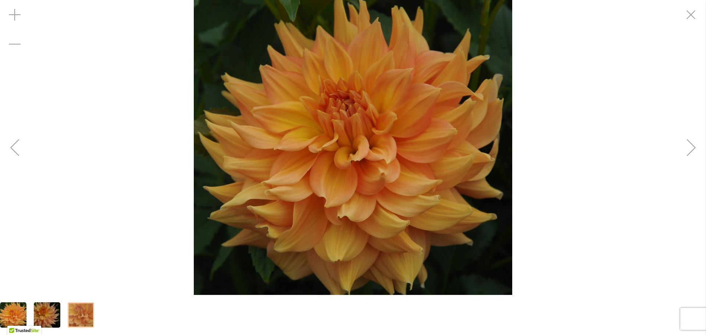
click at [693, 147] on div "Next" at bounding box center [690, 147] width 29 height 29
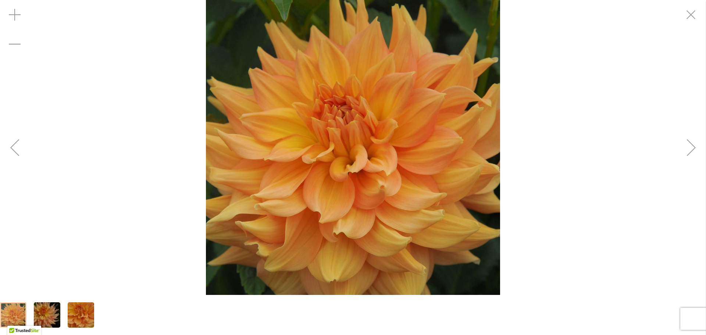
click at [693, 147] on div "Next" at bounding box center [690, 147] width 29 height 29
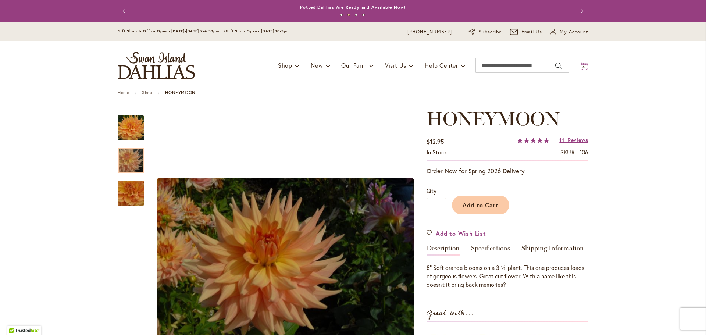
click at [584, 64] on icon "Cart .cls-1 { fill: #231f20; }" at bounding box center [583, 65] width 9 height 9
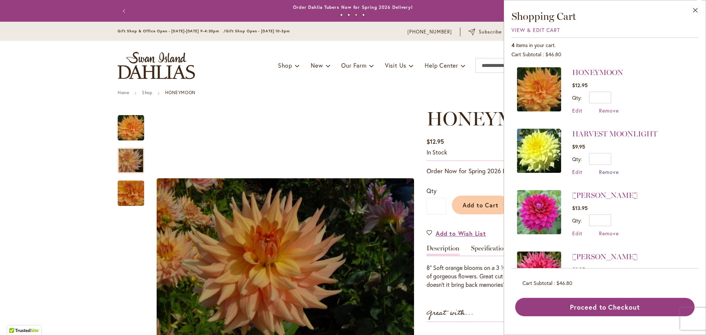
click at [605, 172] on span "Remove" at bounding box center [609, 171] width 20 height 7
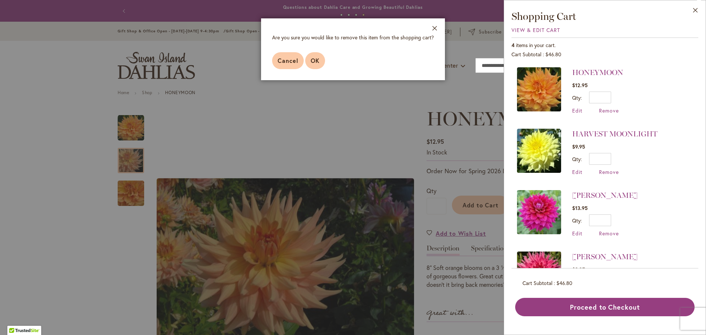
click at [320, 59] on button "OK" at bounding box center [315, 60] width 20 height 17
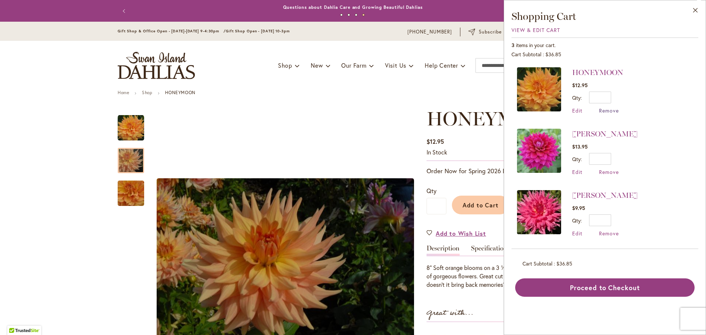
click at [609, 108] on span "Remove" at bounding box center [609, 110] width 20 height 7
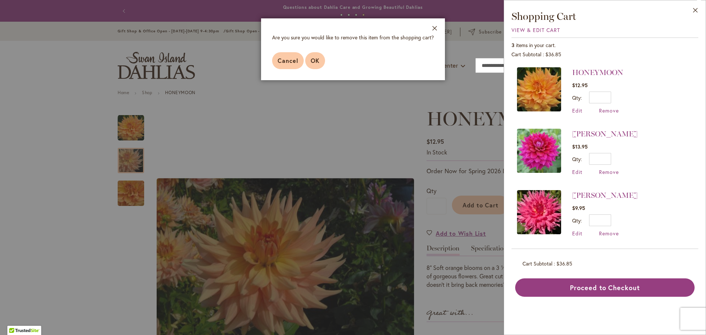
click at [314, 58] on span "OK" at bounding box center [315, 61] width 9 height 8
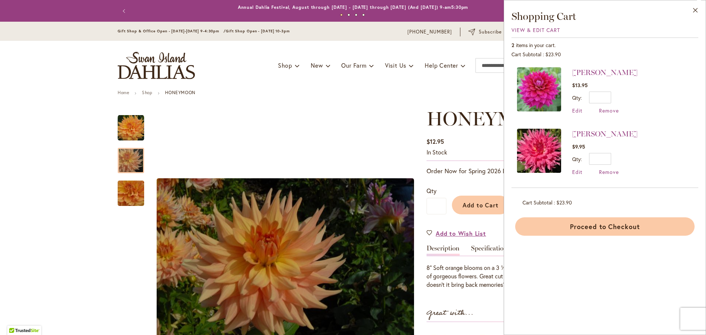
click at [588, 230] on button "Proceed to Checkout" at bounding box center [604, 226] width 179 height 18
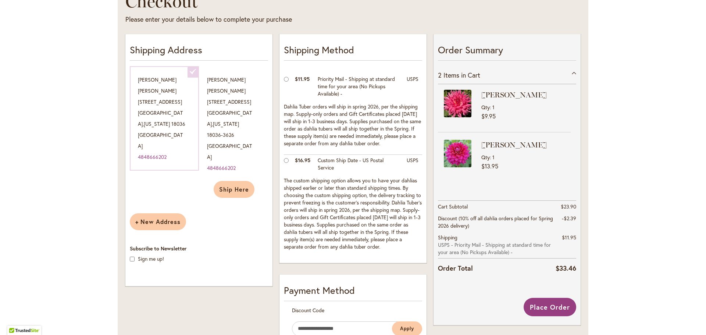
scroll to position [110, 0]
